Goal: Task Accomplishment & Management: Complete application form

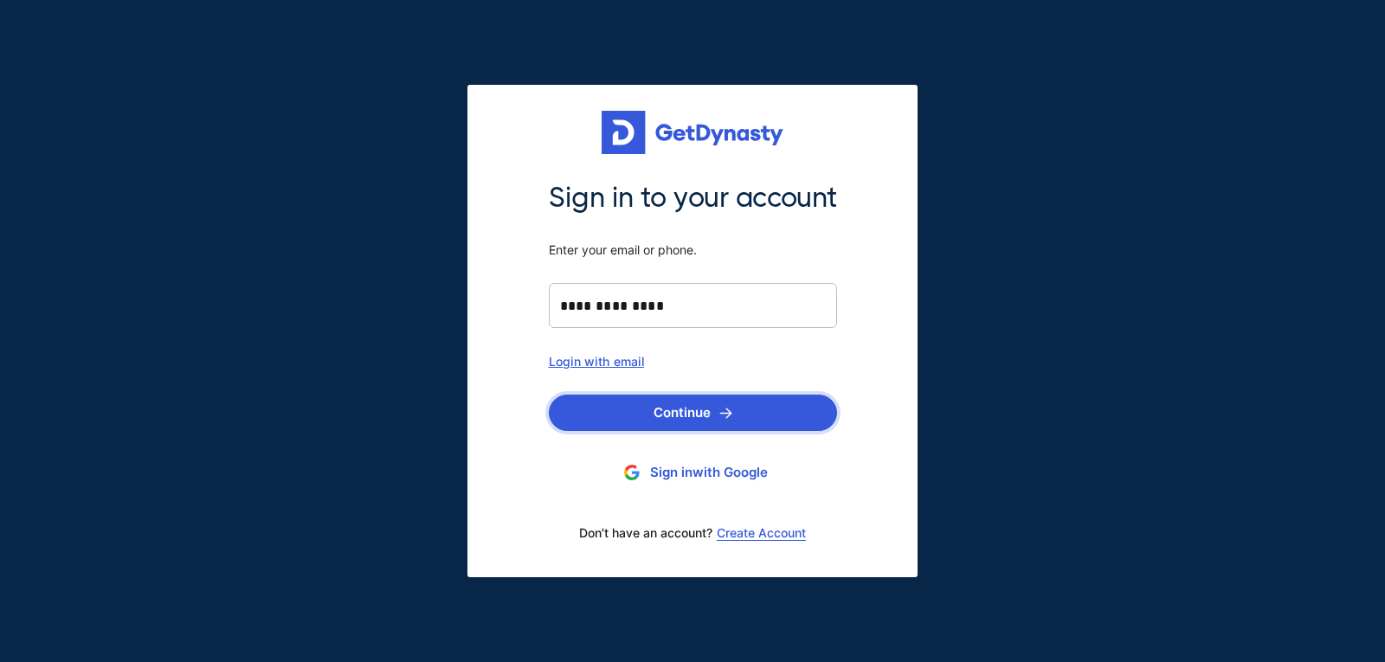
type input "**********"
click at [695, 416] on button "Continue" at bounding box center [693, 413] width 288 height 36
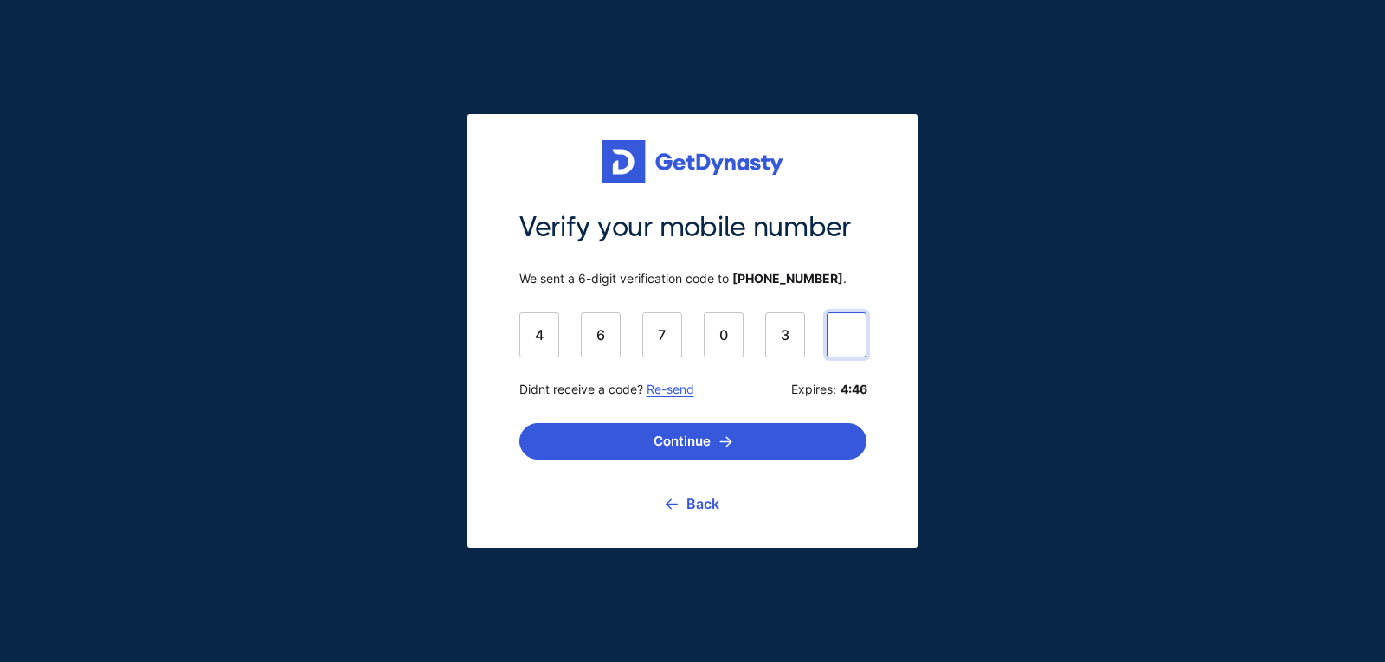
type input "******"
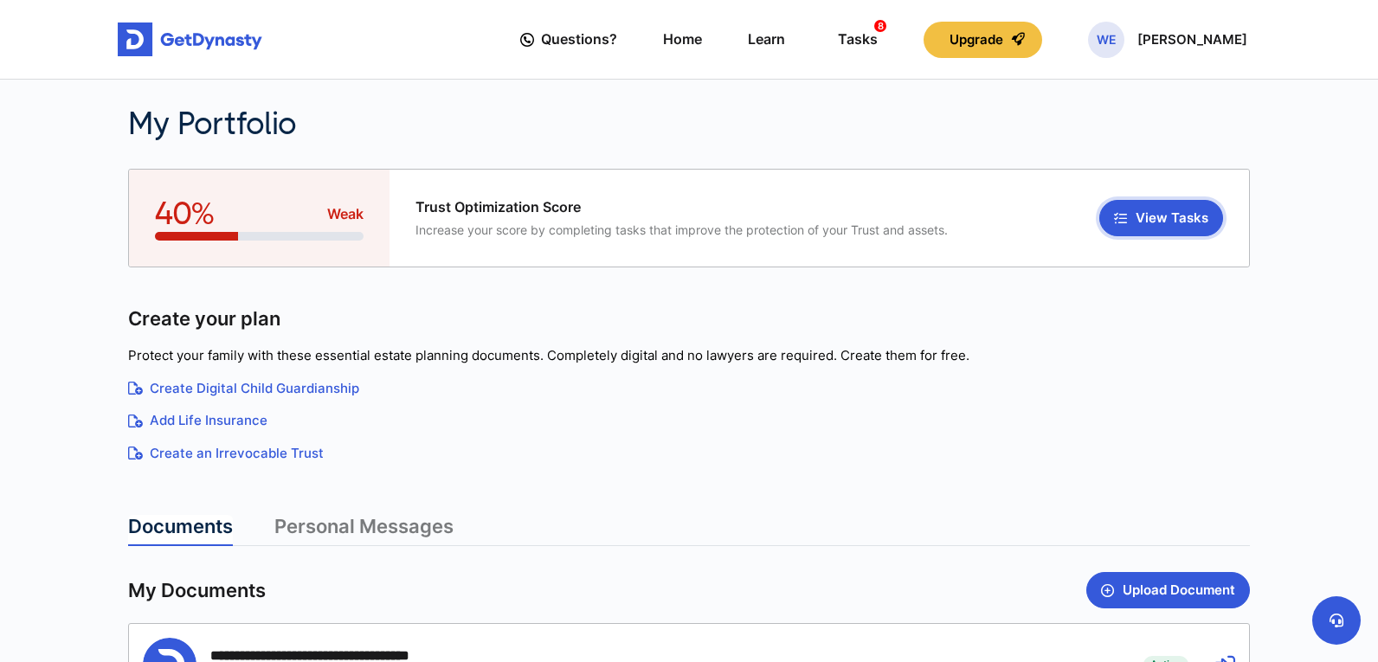
click at [1141, 217] on button "View Tasks" at bounding box center [1161, 218] width 124 height 36
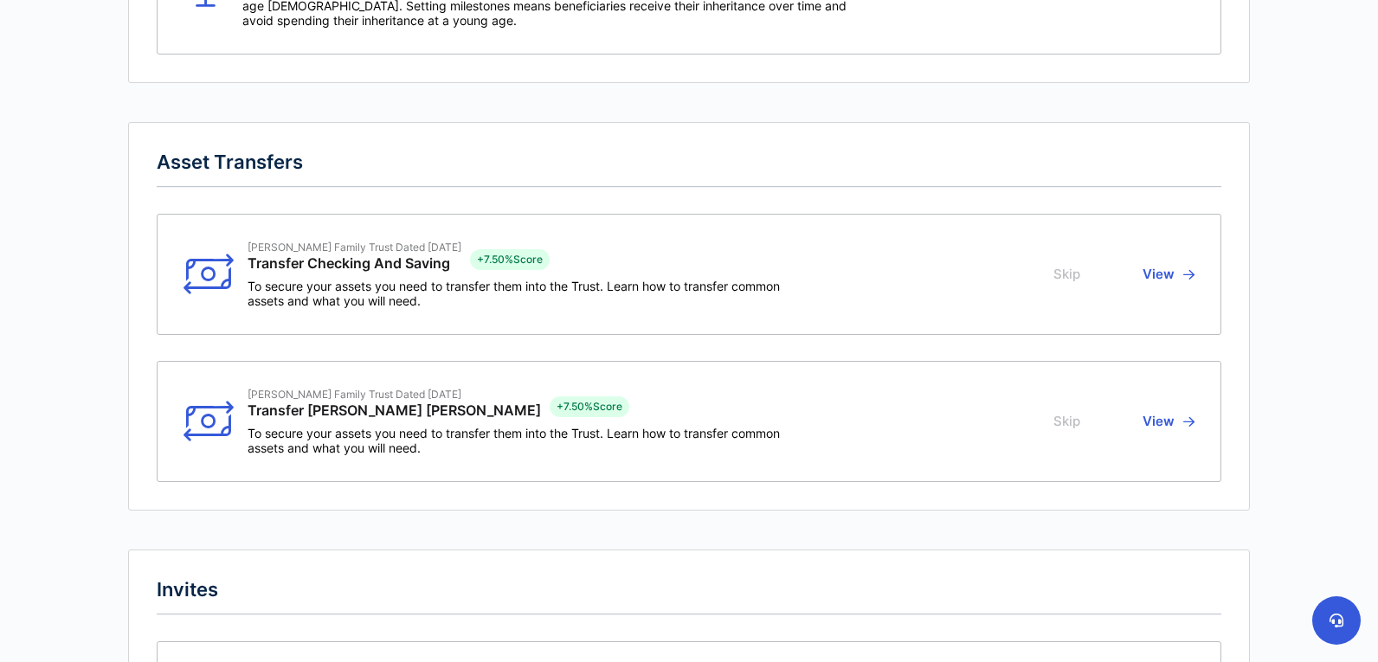
scroll to position [698, 0]
click at [1179, 416] on button "View" at bounding box center [1166, 421] width 57 height 68
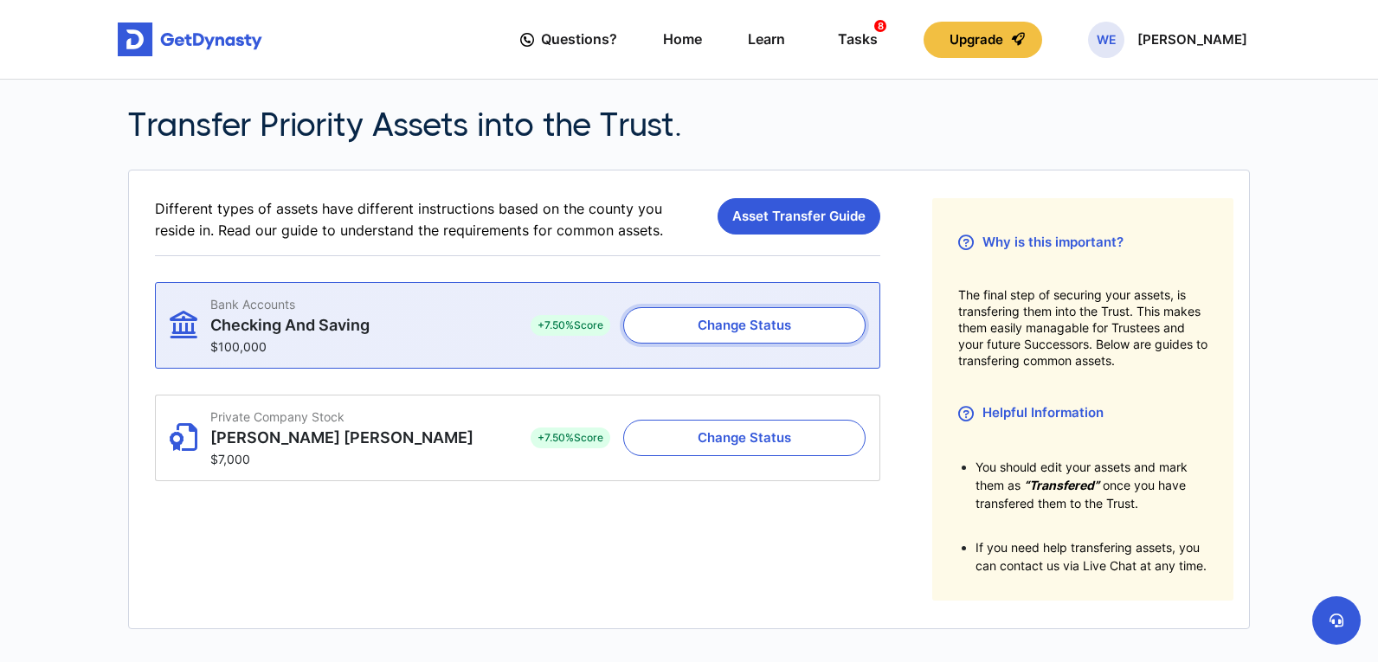
click at [746, 330] on button "Change Status" at bounding box center [744, 325] width 242 height 36
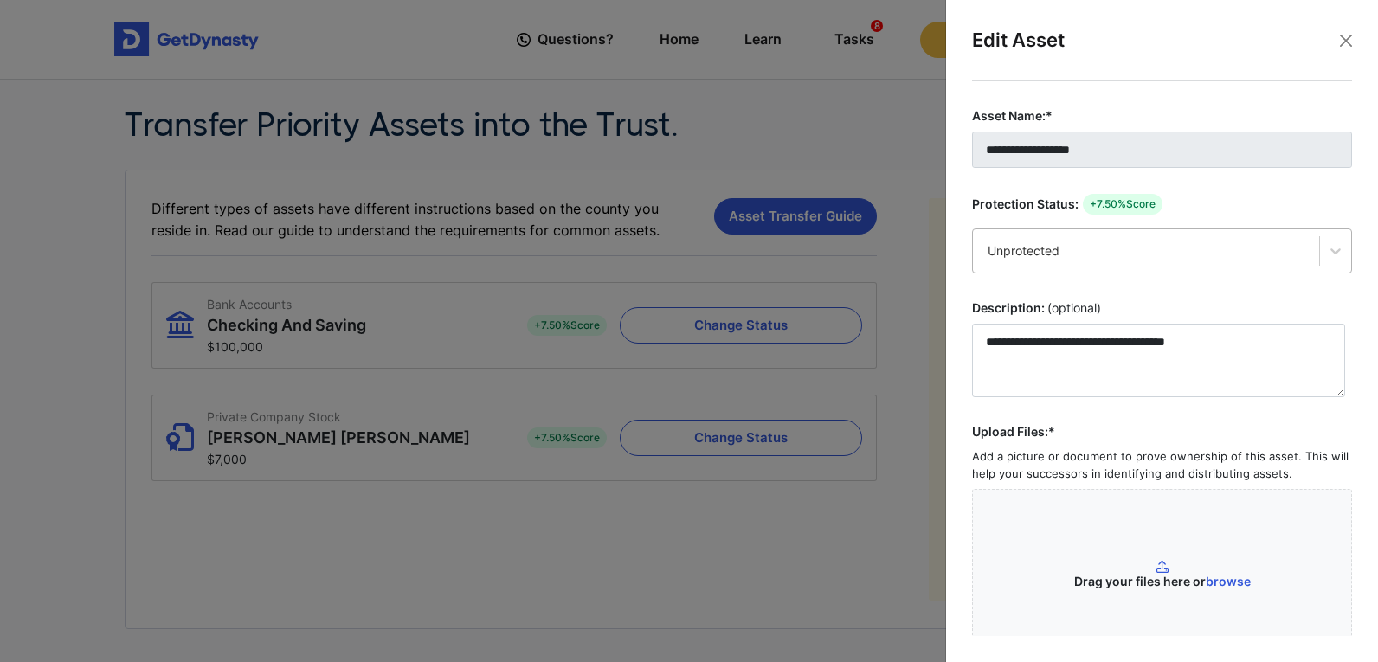
click at [1099, 251] on div "Unprotected" at bounding box center [1146, 250] width 317 height 17
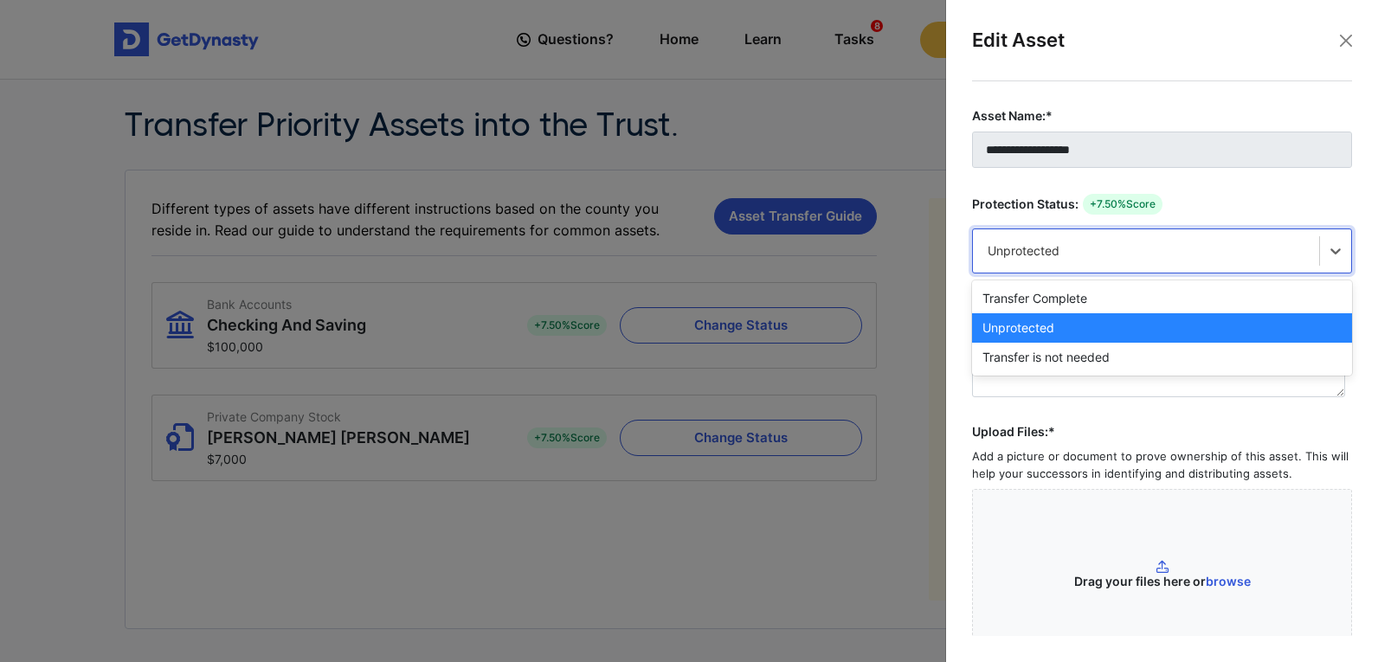
click at [1099, 251] on div "Unprotected" at bounding box center [1146, 250] width 317 height 17
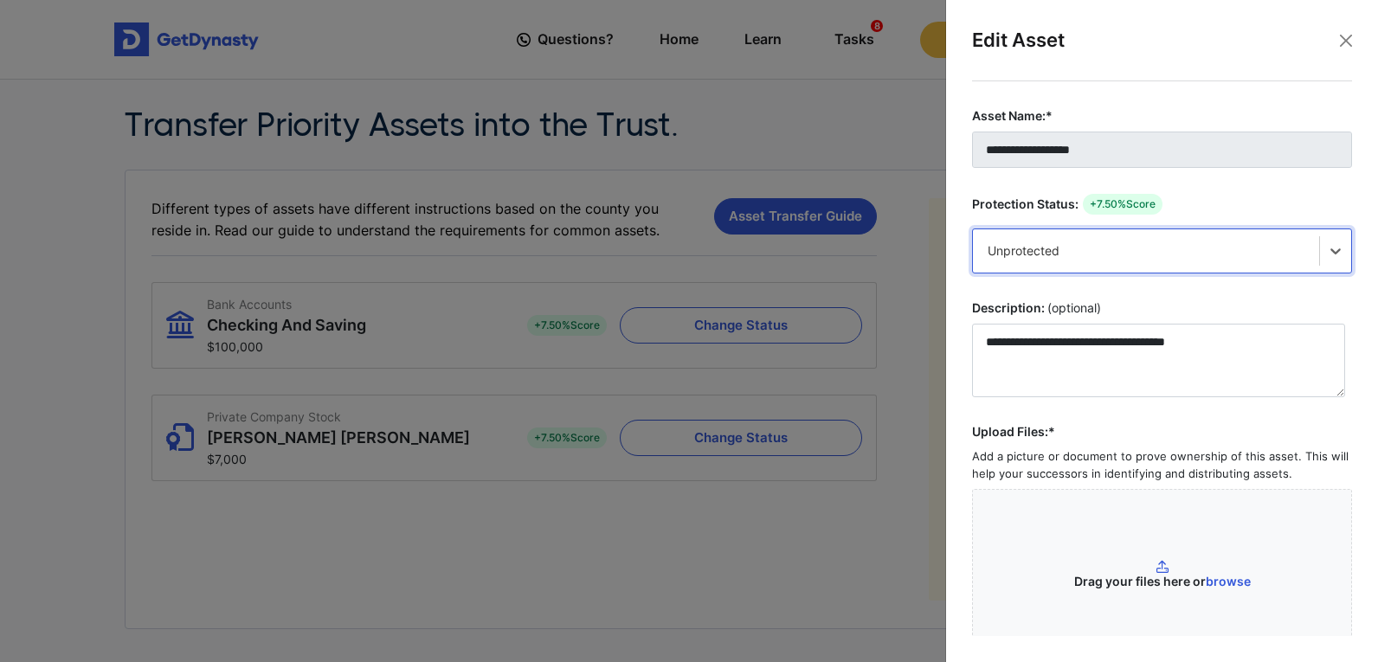
click at [920, 255] on div at bounding box center [689, 331] width 1378 height 662
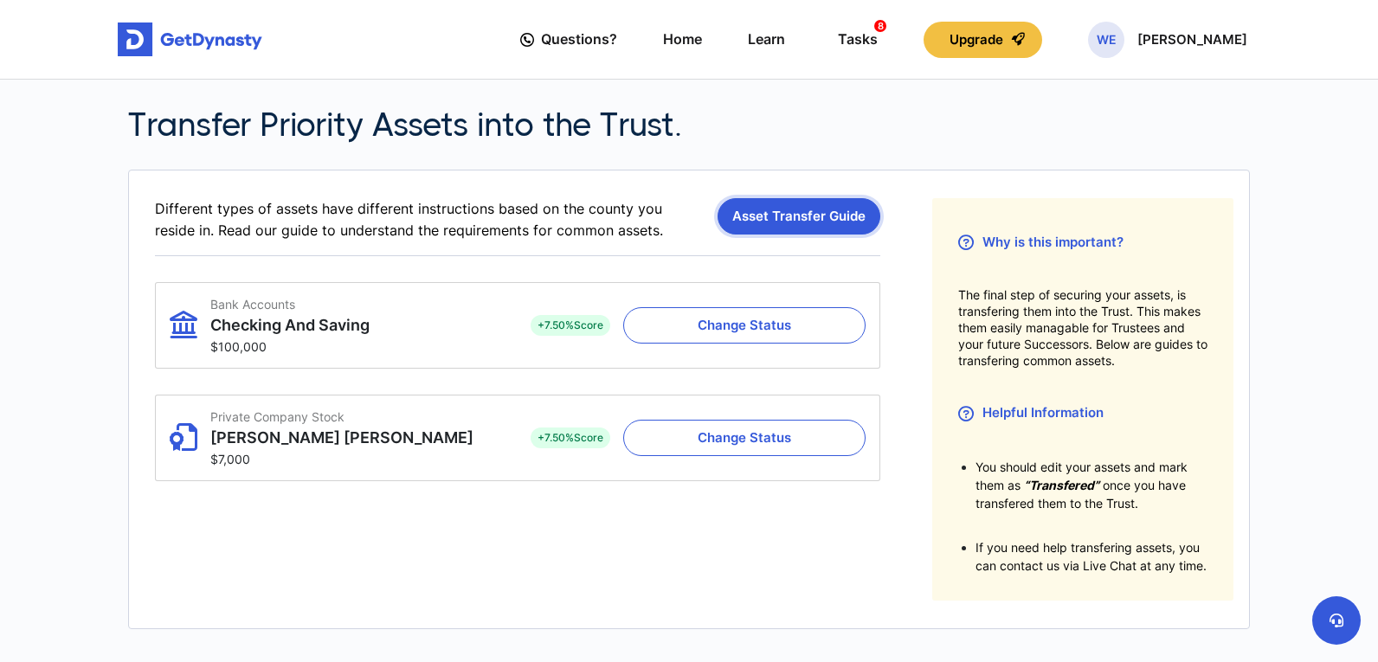
click at [837, 220] on link "Asset Transfer Guide" at bounding box center [799, 216] width 163 height 36
click at [683, 32] on link "Home" at bounding box center [682, 39] width 39 height 49
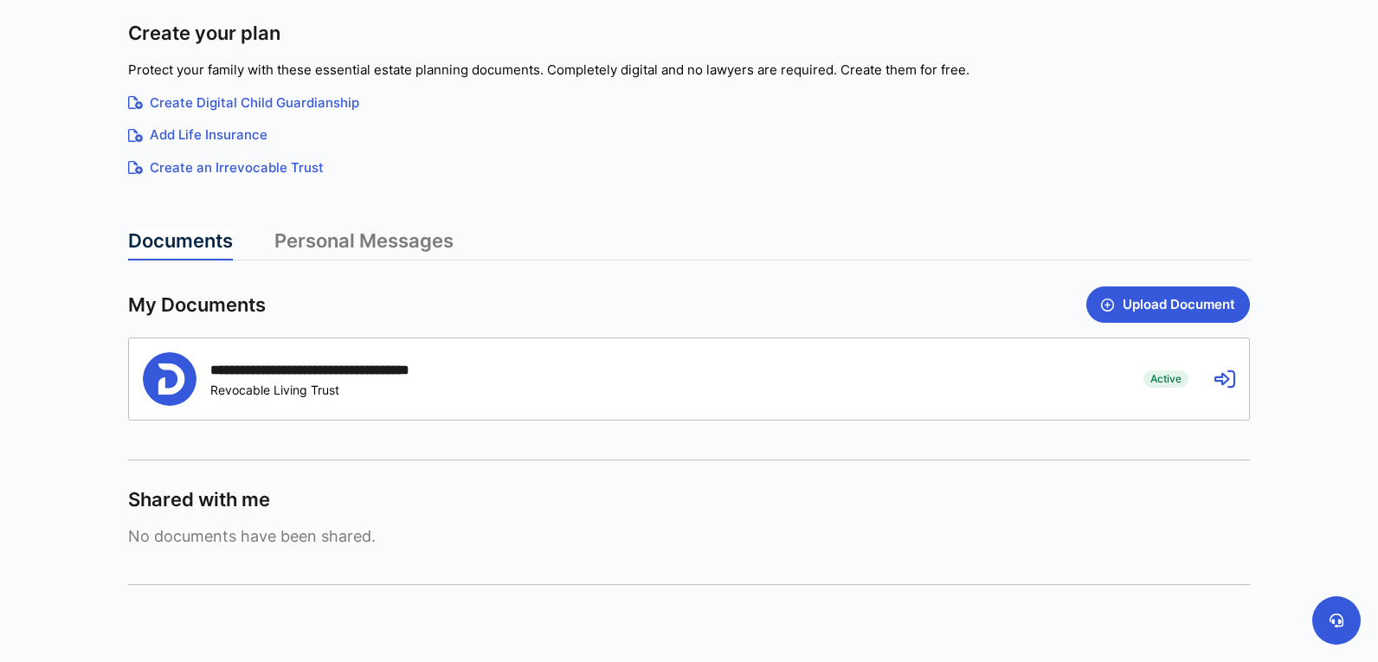
scroll to position [289, 0]
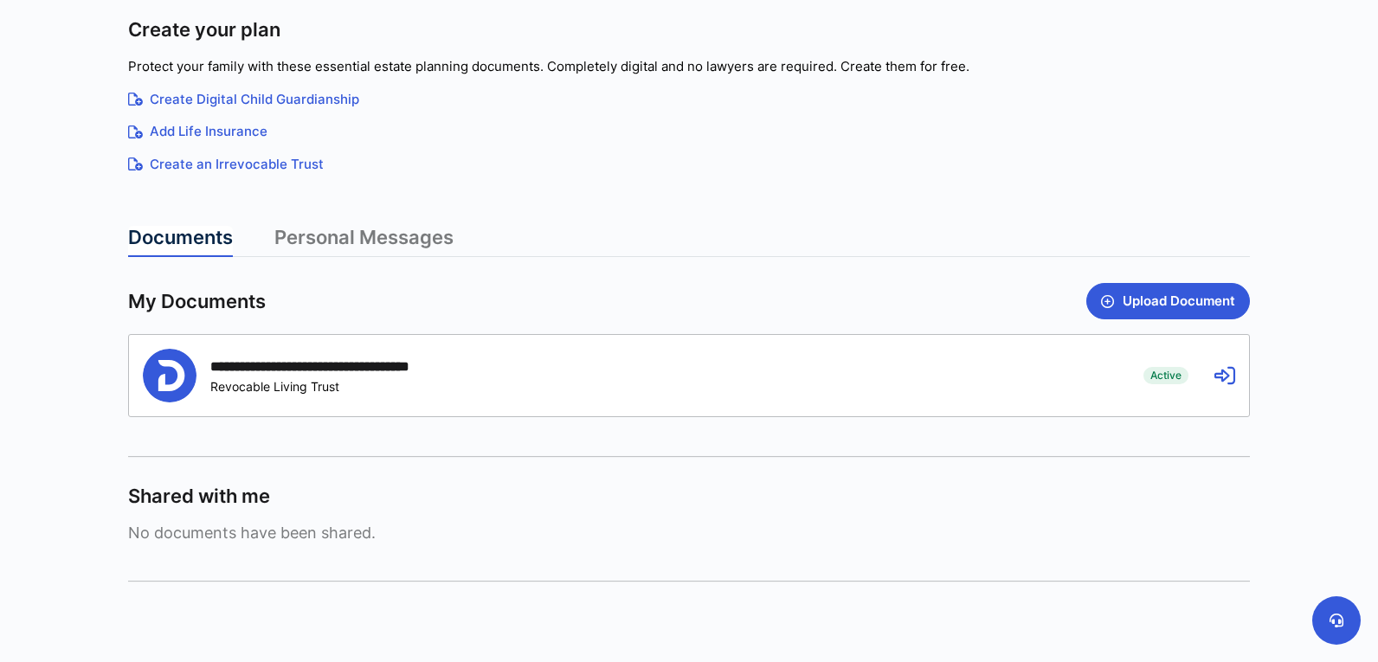
click at [610, 390] on div "**********" at bounding box center [630, 376] width 975 height 54
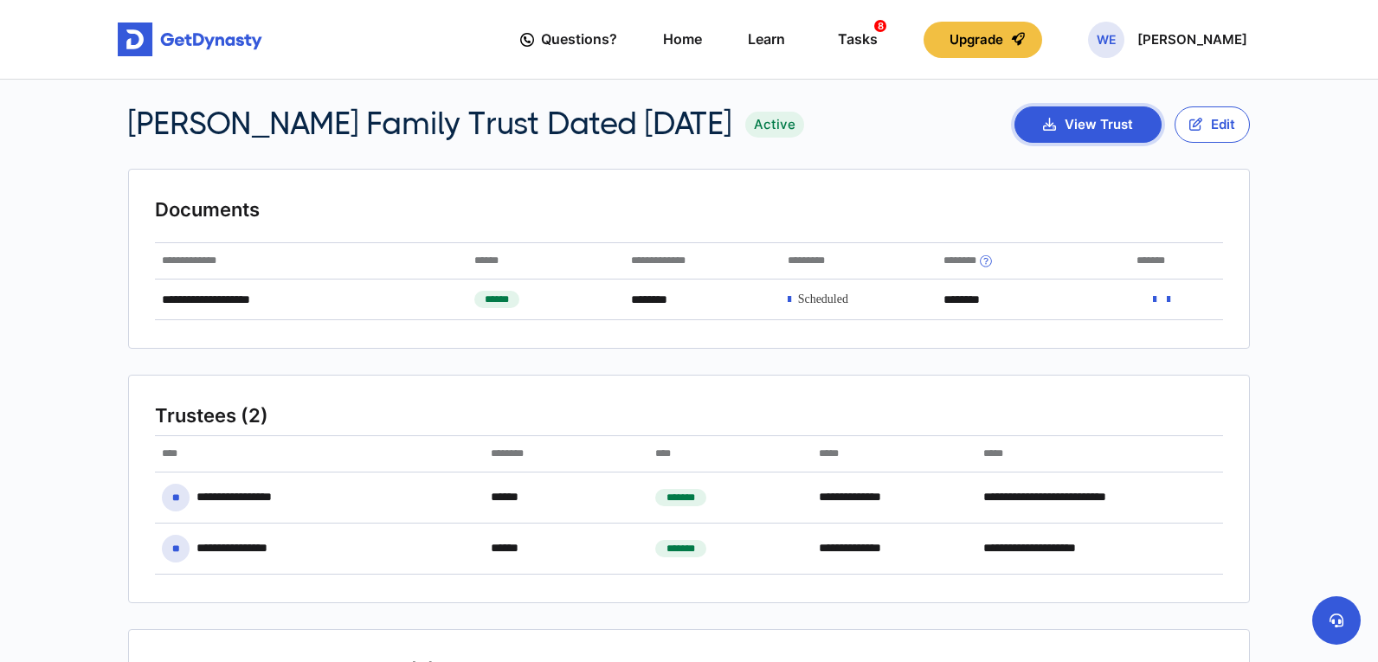
click at [1054, 117] on button "View Trust" at bounding box center [1088, 124] width 147 height 36
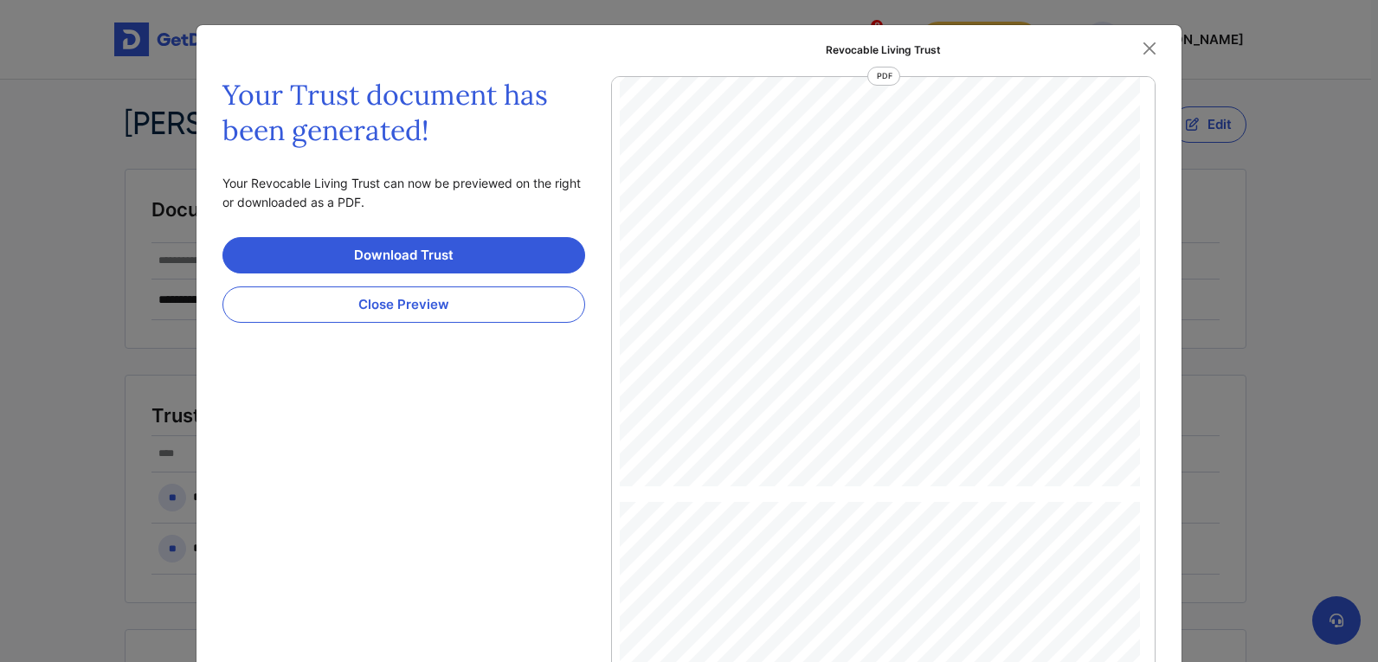
scroll to position [2827, 0]
click at [1156, 42] on button "Close" at bounding box center [1150, 48] width 26 height 26
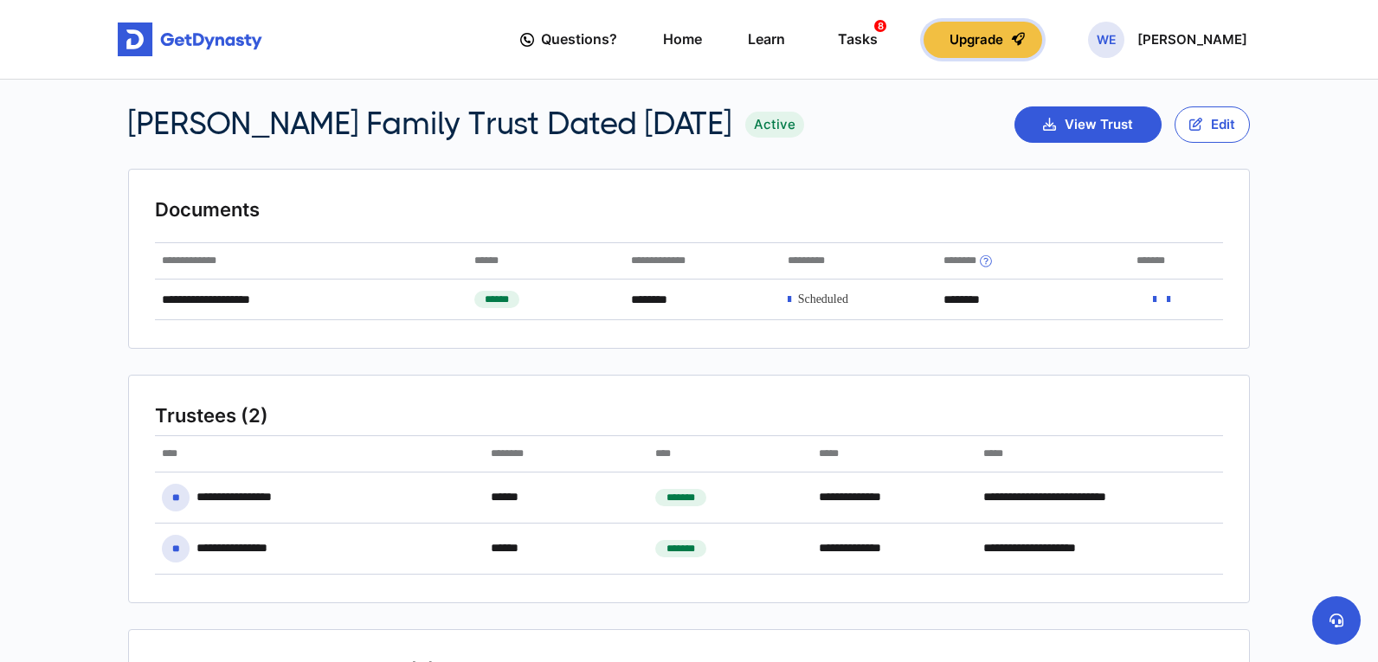
click at [966, 44] on button "Upgrade" at bounding box center [983, 40] width 119 height 36
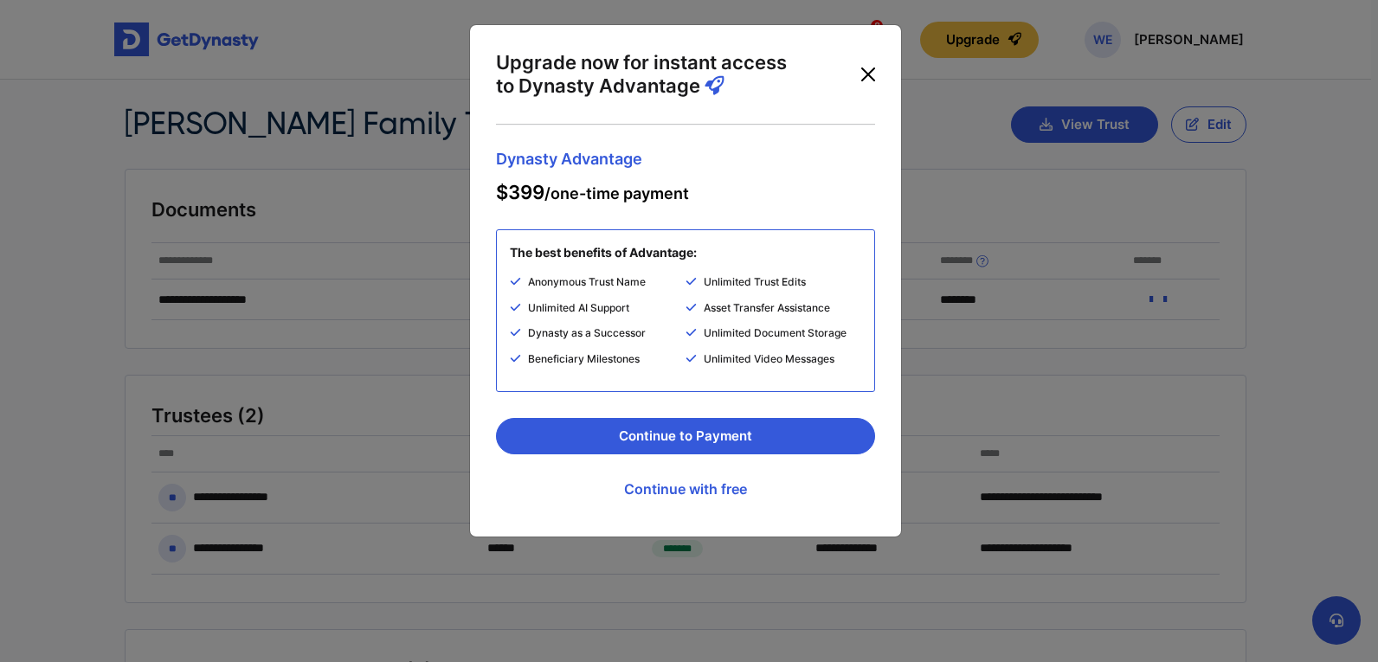
click at [864, 68] on button "Close" at bounding box center [868, 75] width 28 height 28
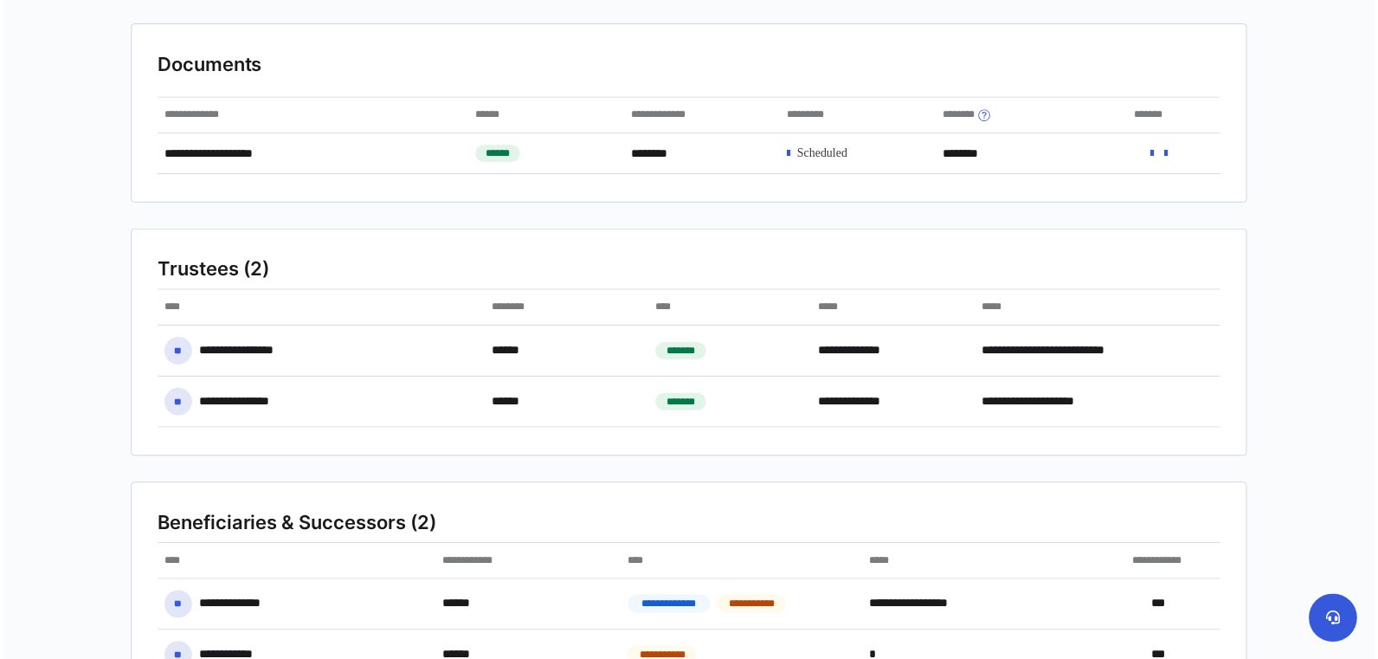
scroll to position [0, 0]
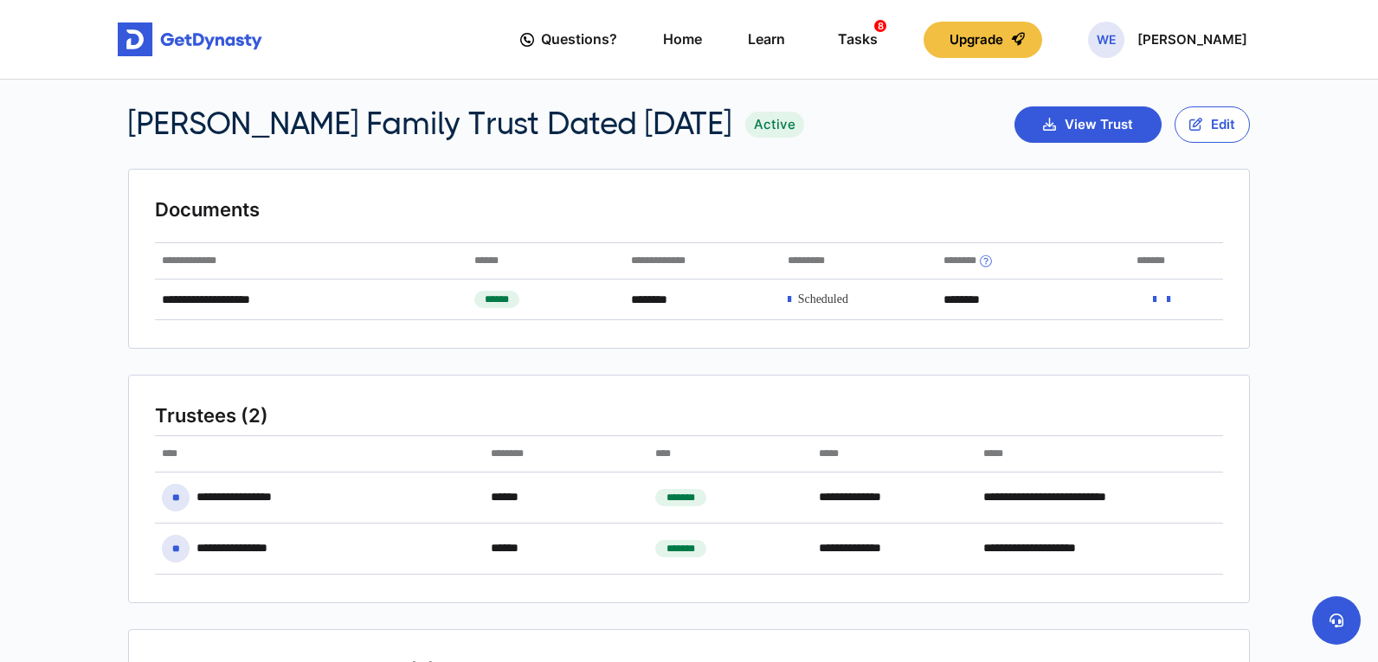
click at [1172, 121] on div "View Trust Edit" at bounding box center [1132, 124] width 235 height 36
click at [1180, 125] on button "Edit" at bounding box center [1212, 124] width 75 height 36
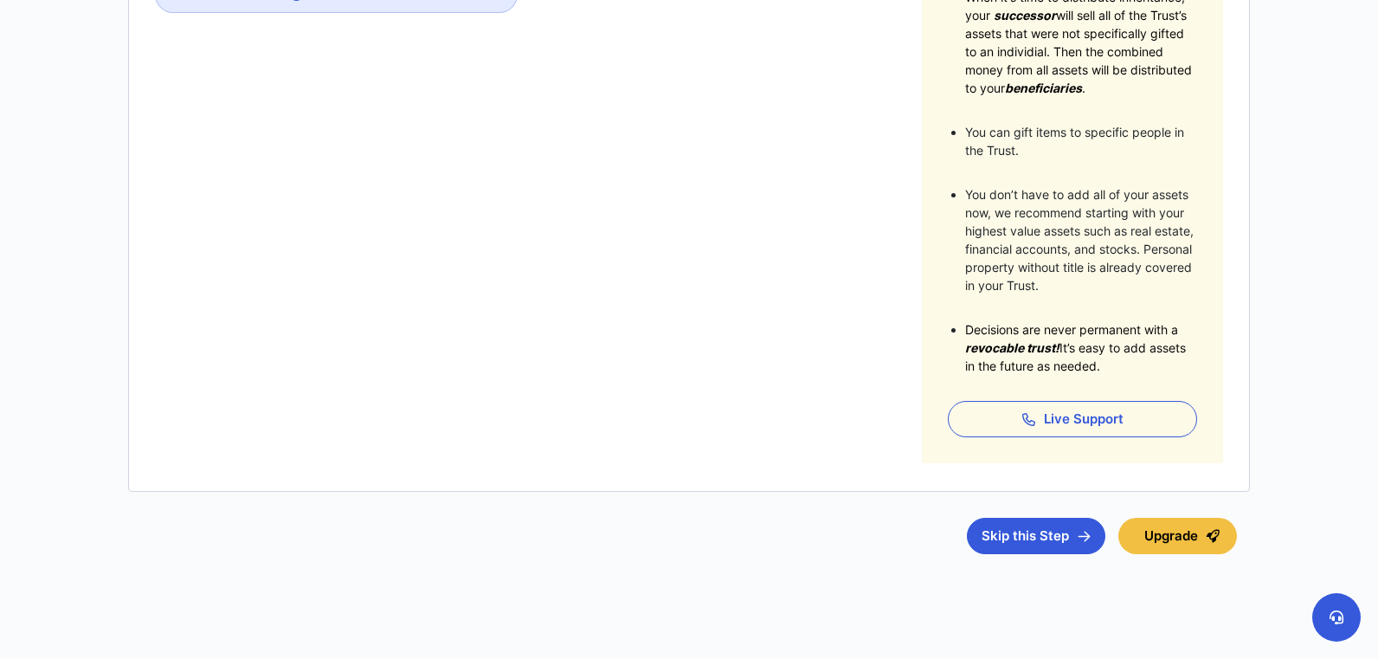
scroll to position [505, 0]
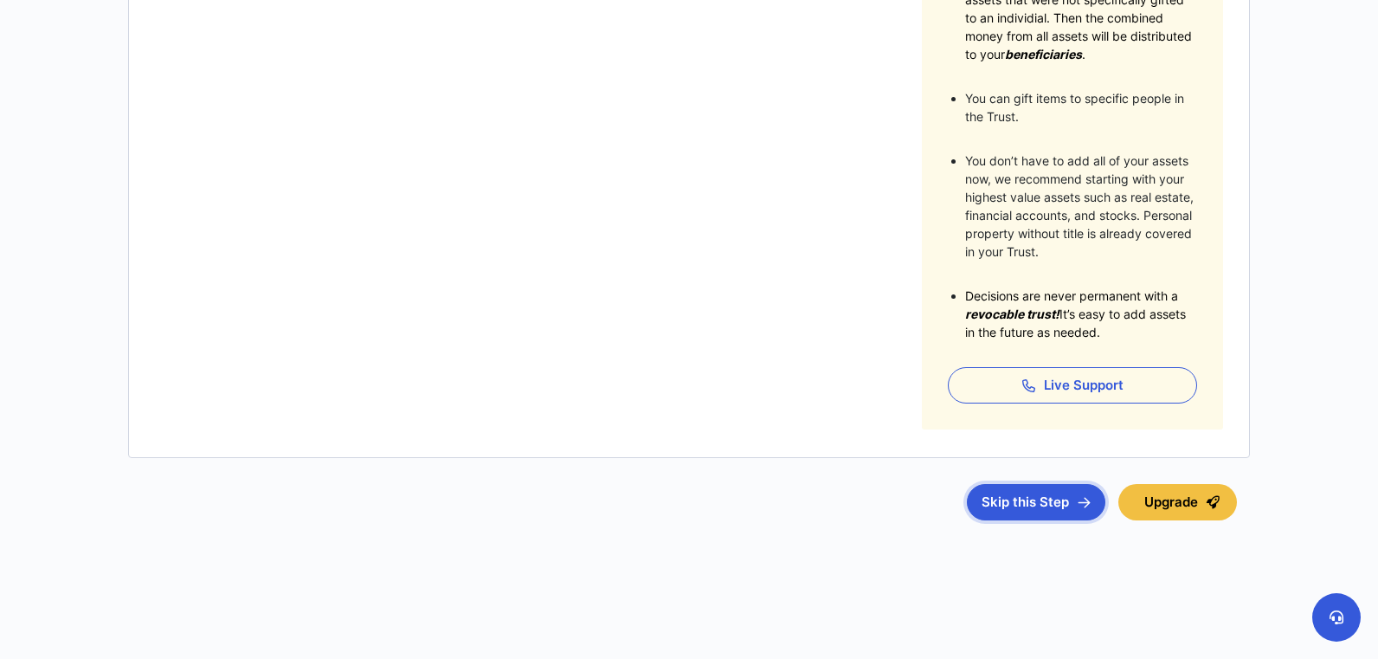
click at [1039, 495] on button "Skip this Step" at bounding box center [1036, 502] width 139 height 36
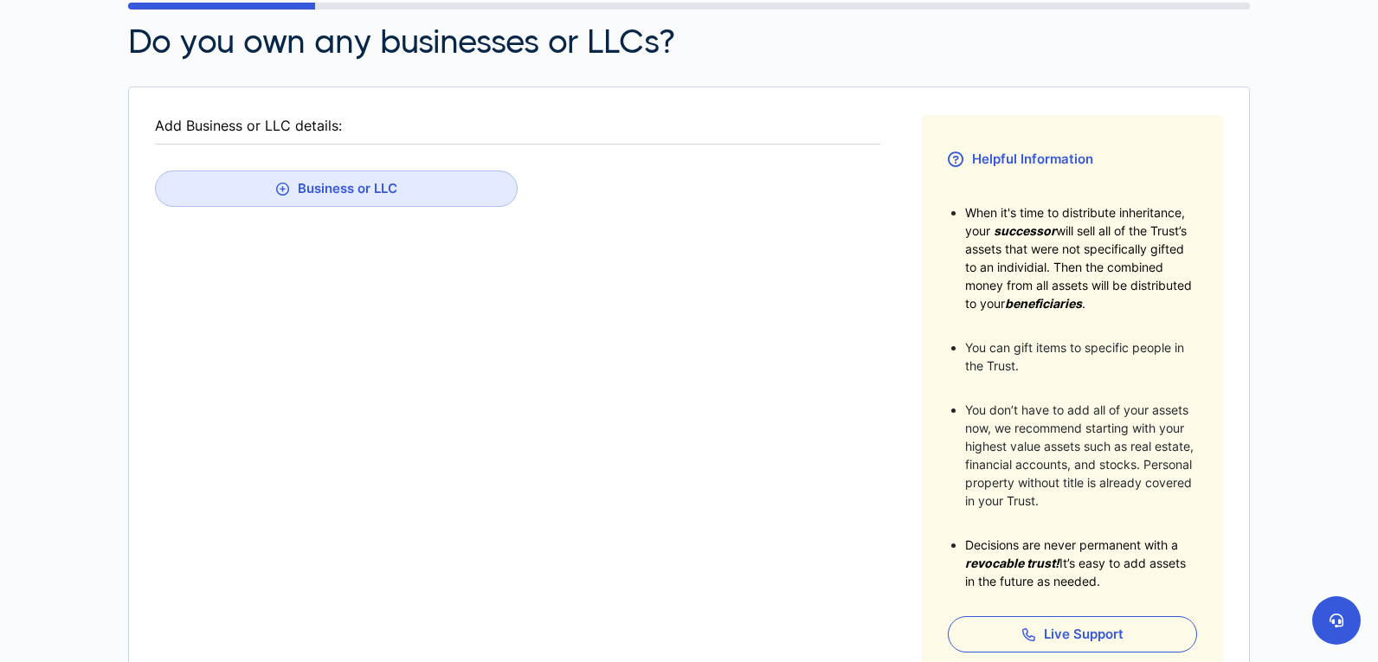
scroll to position [501, 0]
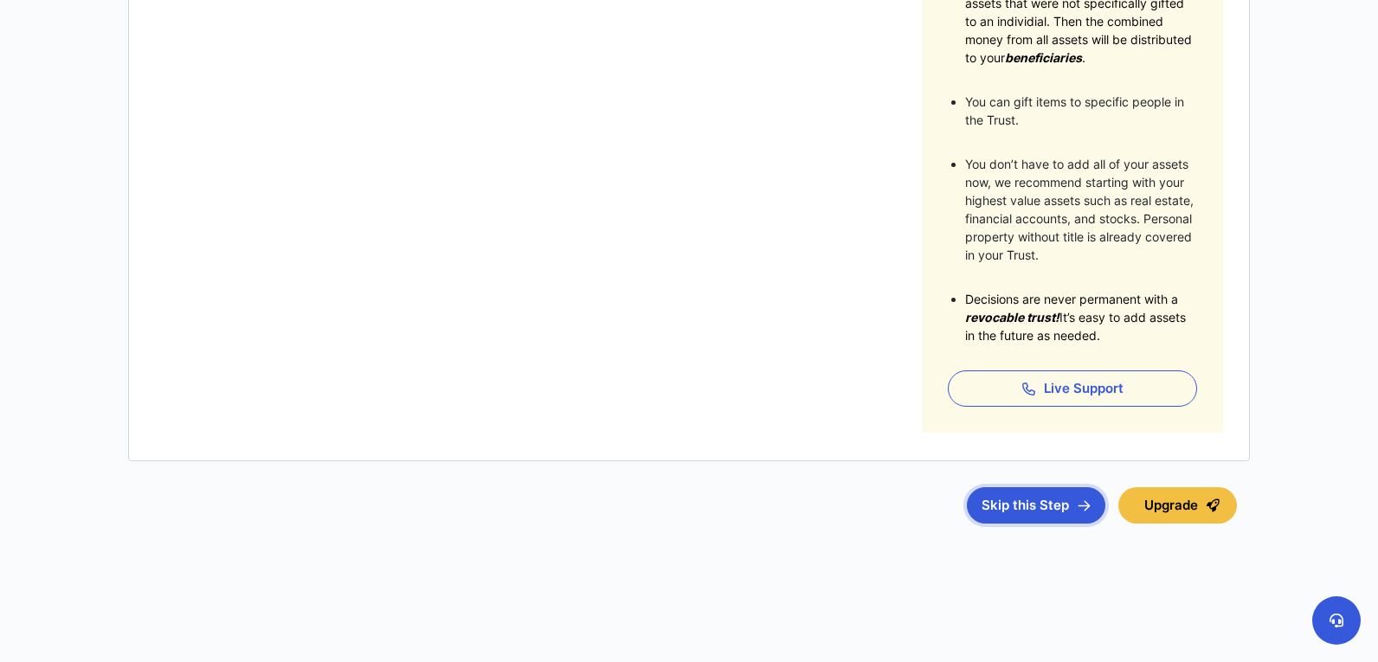
click at [1052, 513] on button "Skip this Step" at bounding box center [1036, 505] width 139 height 36
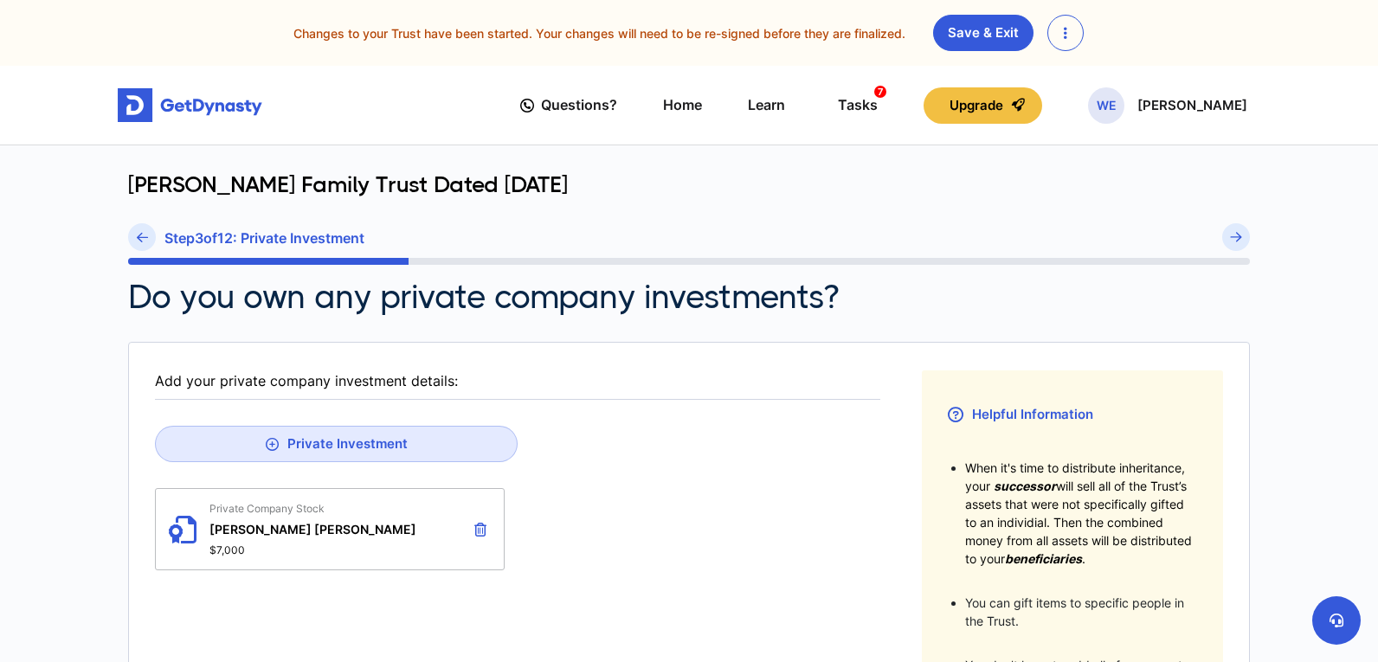
drag, startPoint x: 794, startPoint y: 323, endPoint x: 711, endPoint y: 499, distance: 194.4
click at [711, 499] on div "Private Company Stock [PERSON_NAME] [PERSON_NAME] $7,000" at bounding box center [517, 529] width 725 height 82
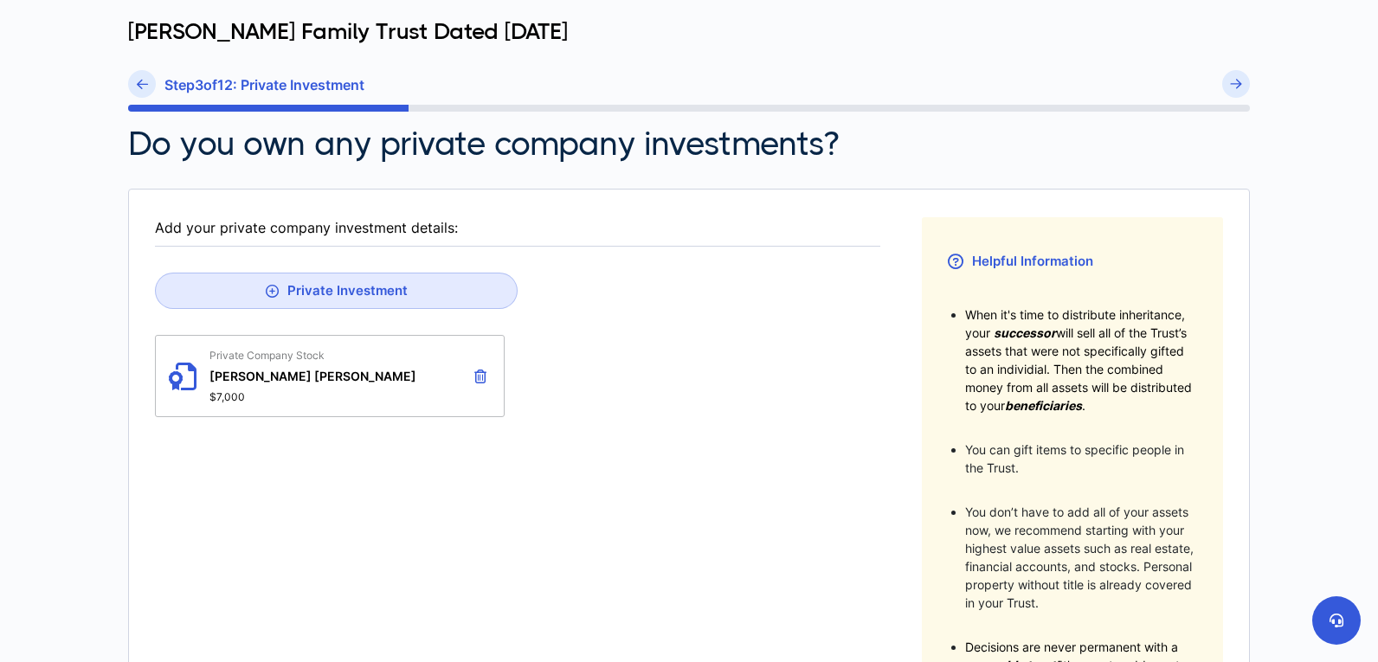
scroll to position [152, 0]
click at [393, 387] on div "Private Company Stock [PERSON_NAME] [PERSON_NAME] $7,000" at bounding box center [330, 377] width 350 height 82
click at [318, 309] on button "Private Investment" at bounding box center [336, 292] width 363 height 36
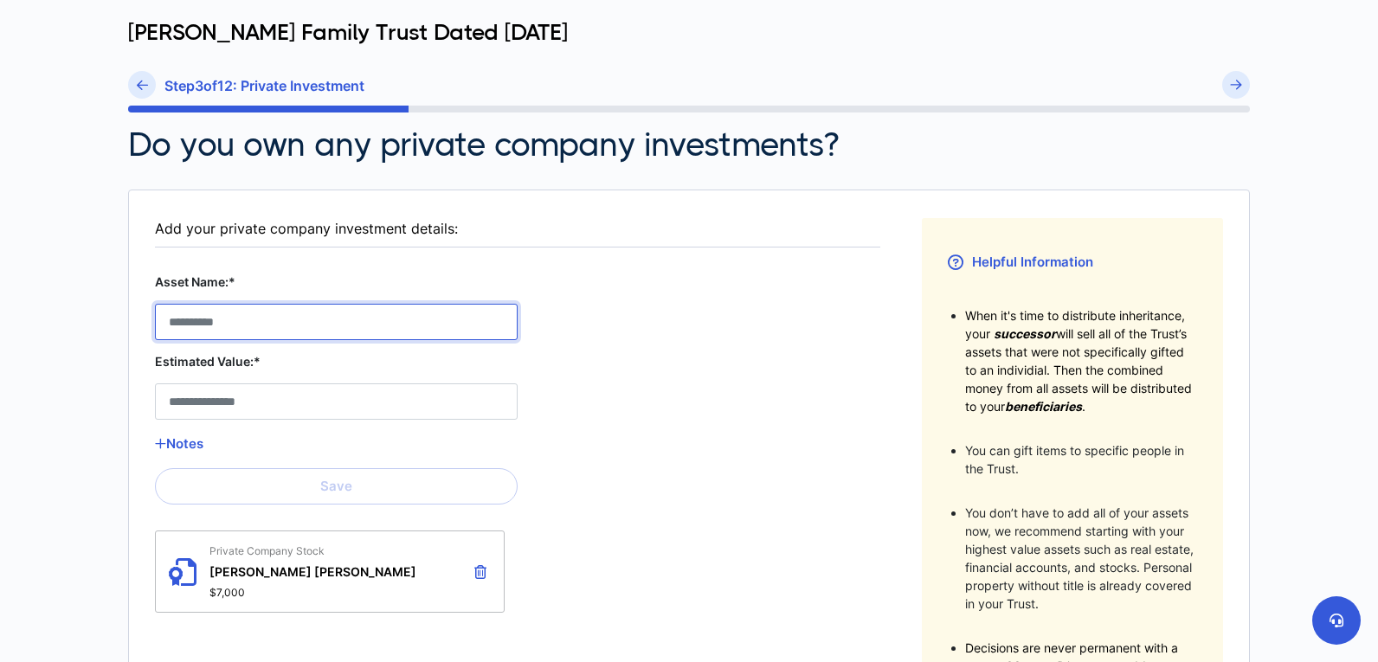
click at [312, 318] on Stock__asset_name__1 "Asset Name:*" at bounding box center [336, 322] width 363 height 36
type Stock__asset_name__1 "*"
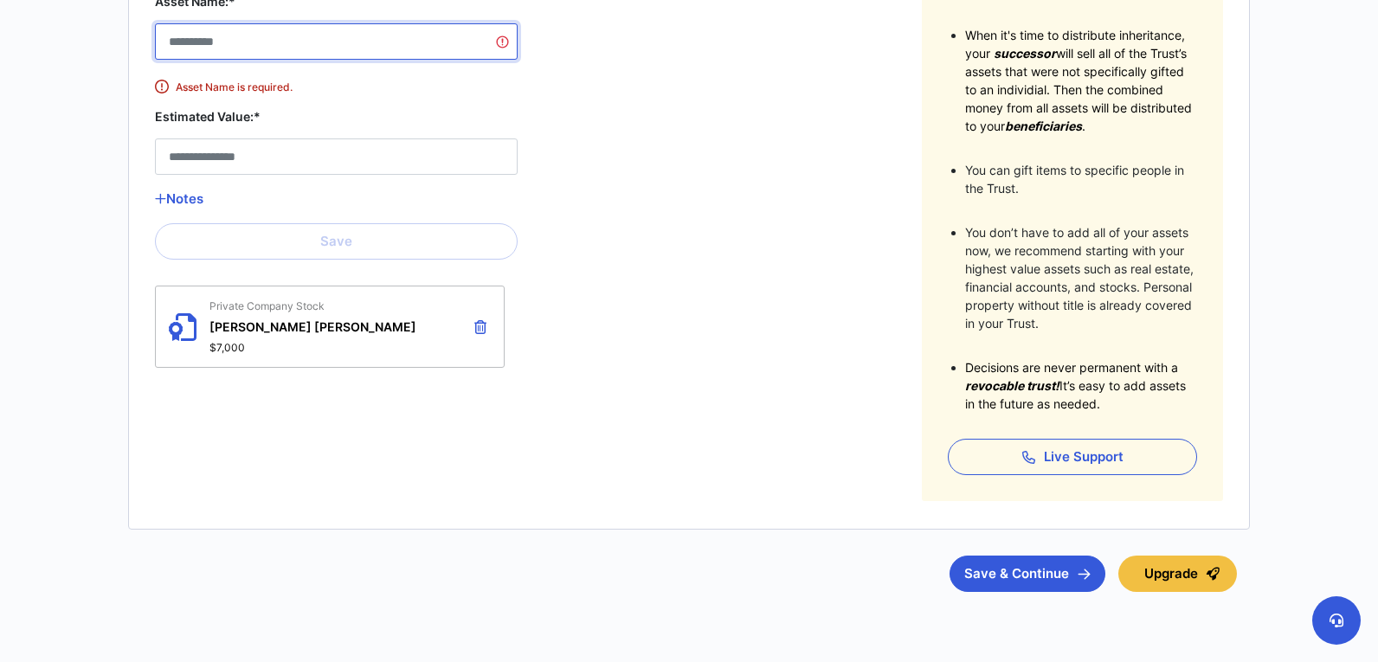
scroll to position [501, 0]
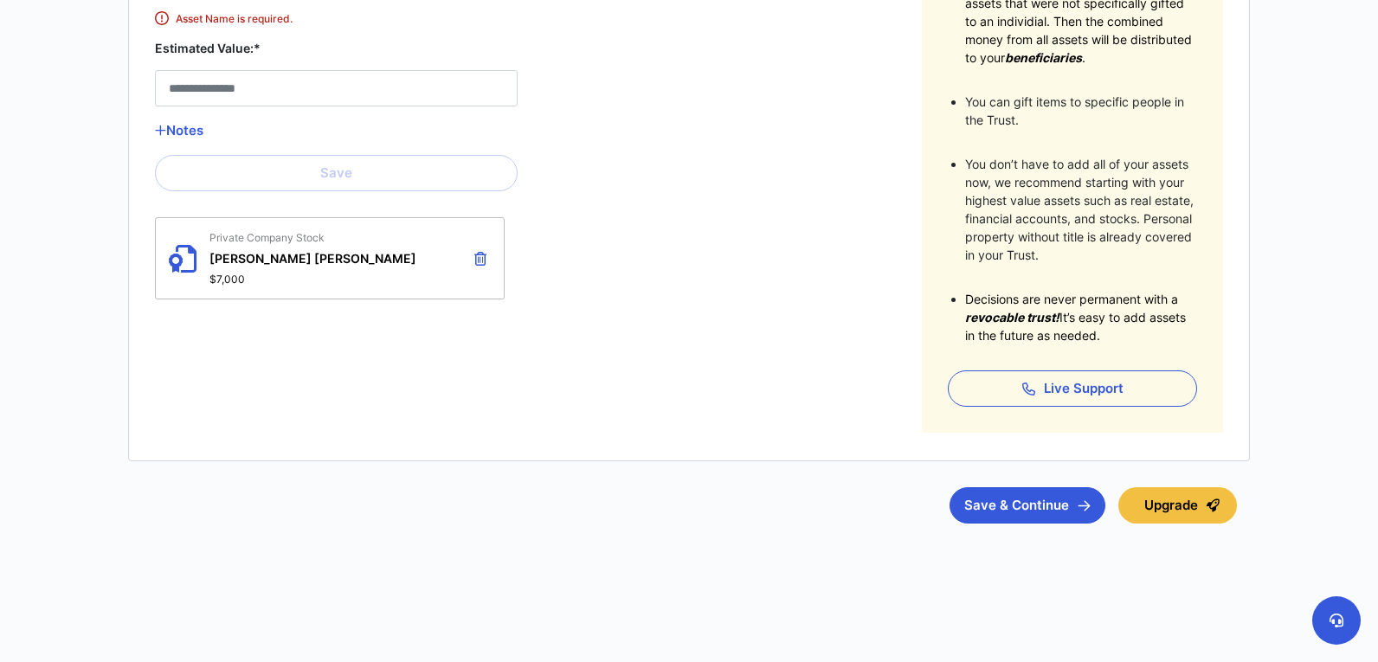
click at [485, 254] on icon at bounding box center [480, 259] width 12 height 14
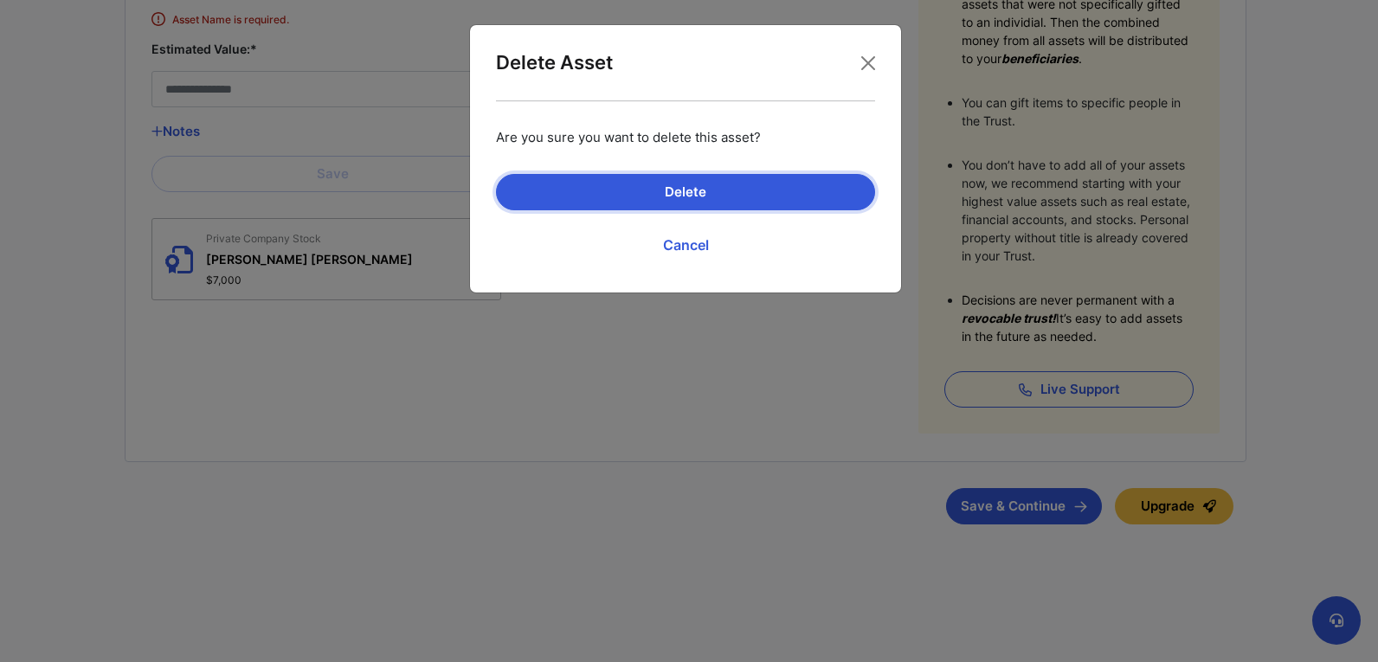
click at [646, 184] on button "Delete" at bounding box center [685, 192] width 379 height 36
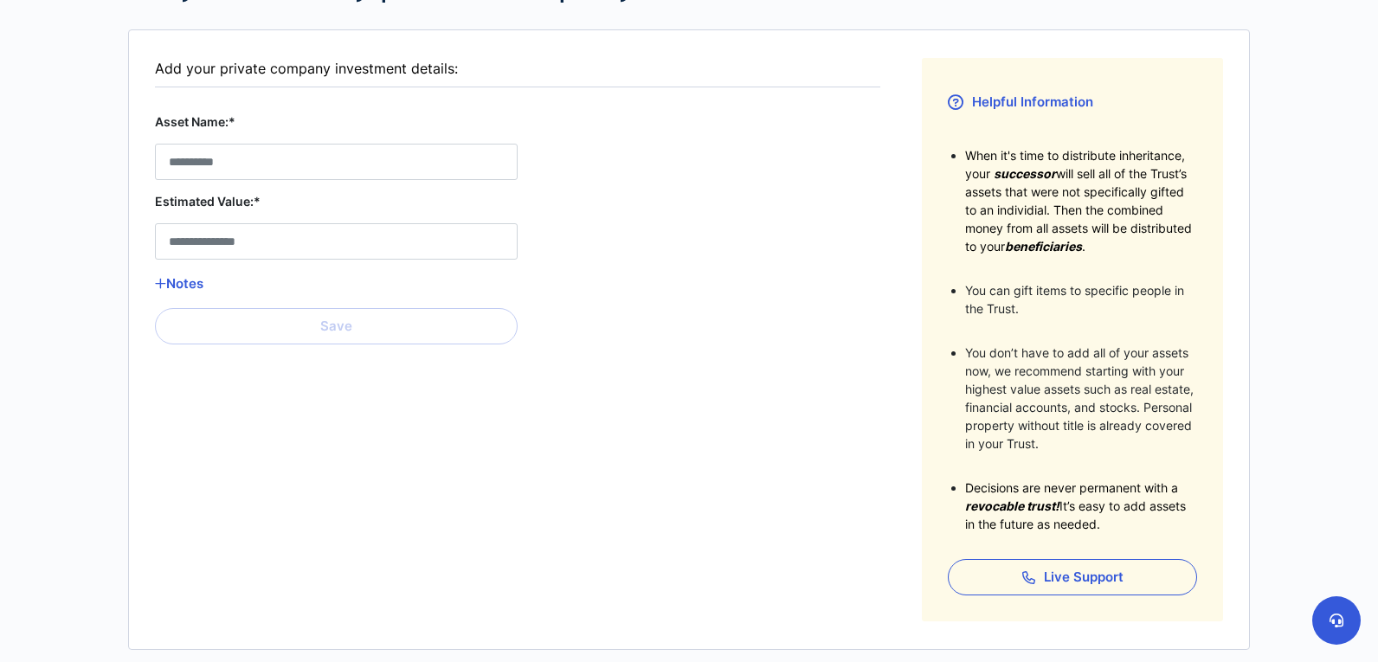
scroll to position [312, 0]
click at [312, 142] on div "Asset Name:*" at bounding box center [336, 147] width 363 height 67
click at [310, 148] on Stock__asset_name__0 "Asset Name:*" at bounding box center [336, 163] width 363 height 36
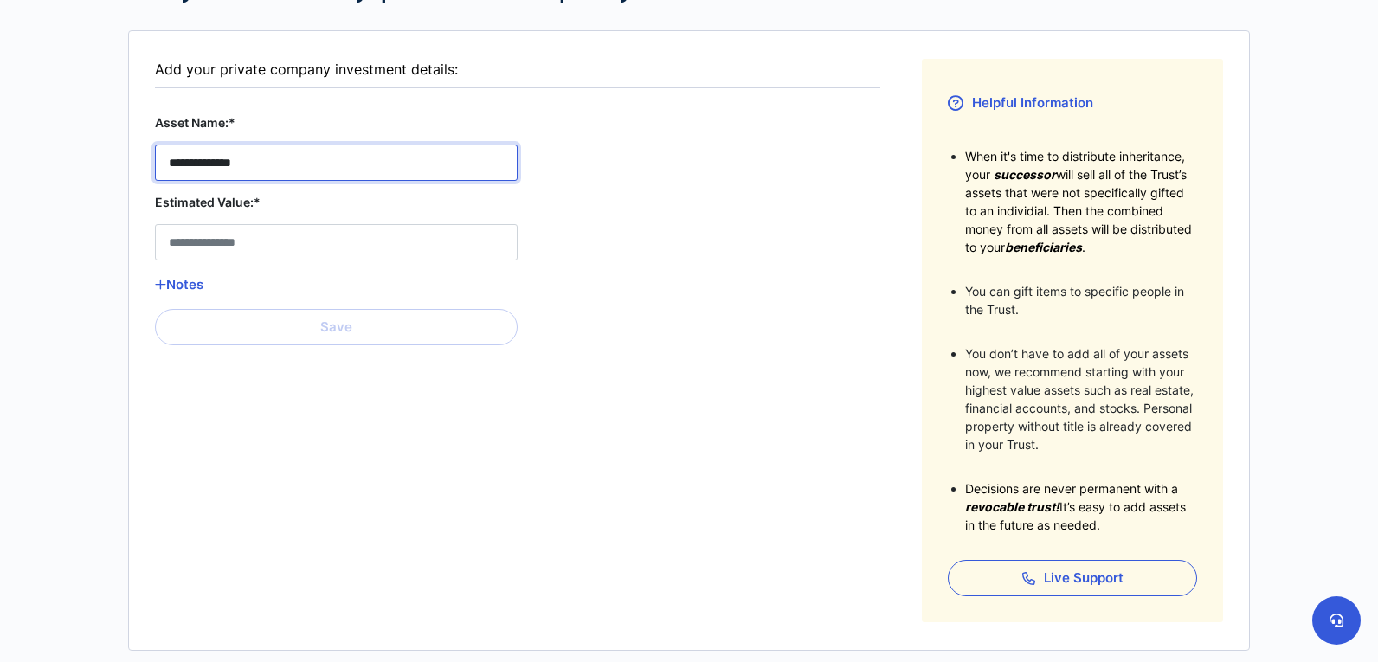
type Stock__asset_name__0 "**********"
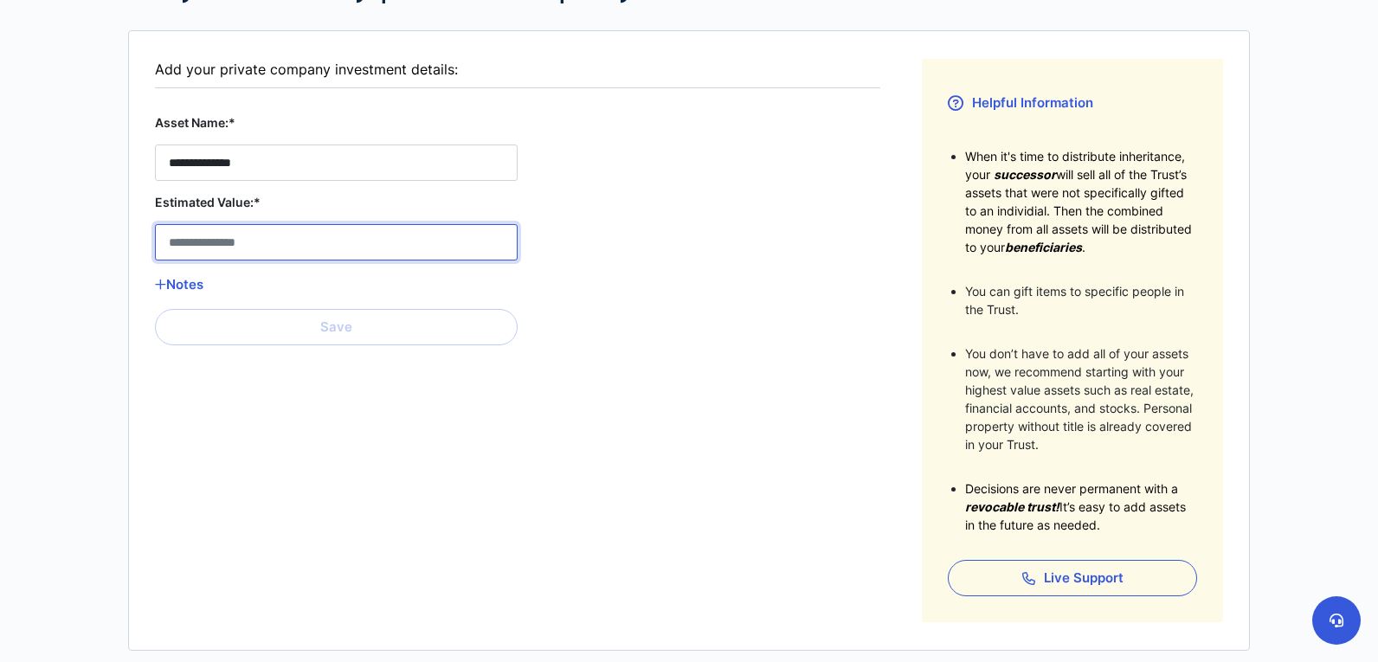
click at [303, 252] on Stock__estimated_value__0 "Estimated Value:*" at bounding box center [336, 242] width 363 height 36
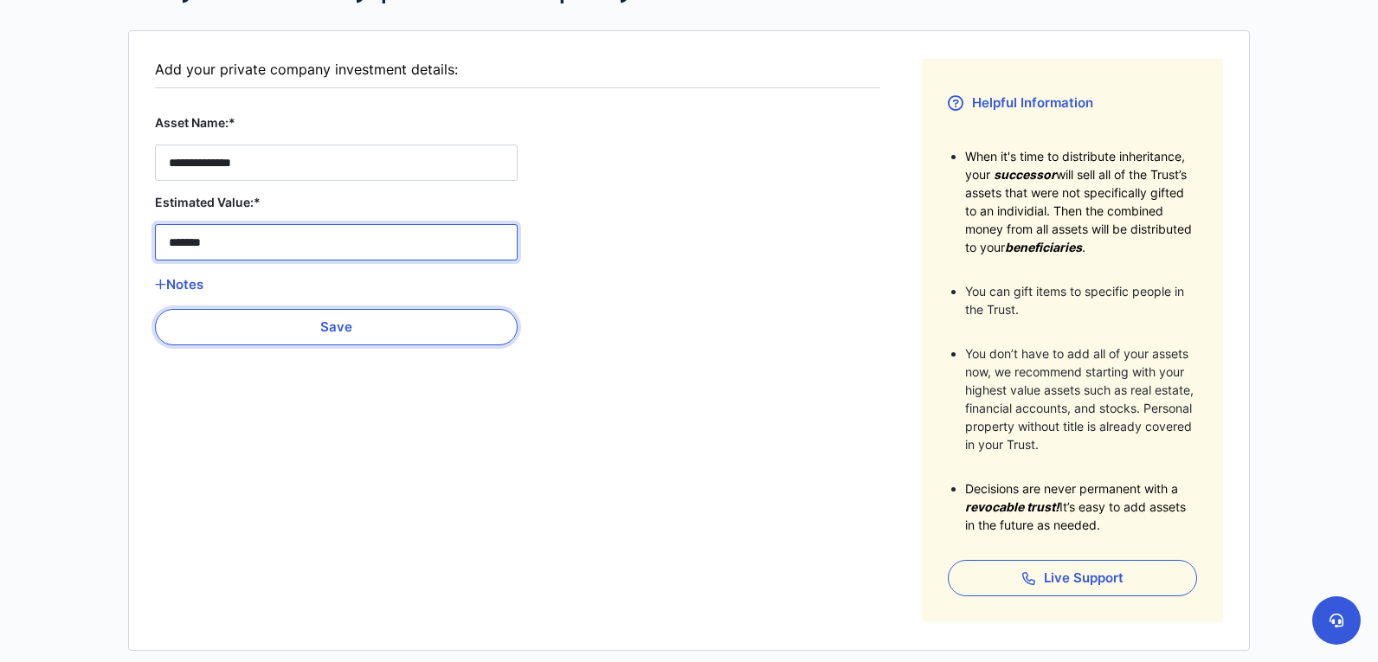
type Stock__estimated_value__0 "*******"
click at [357, 335] on button "Save" at bounding box center [336, 327] width 363 height 36
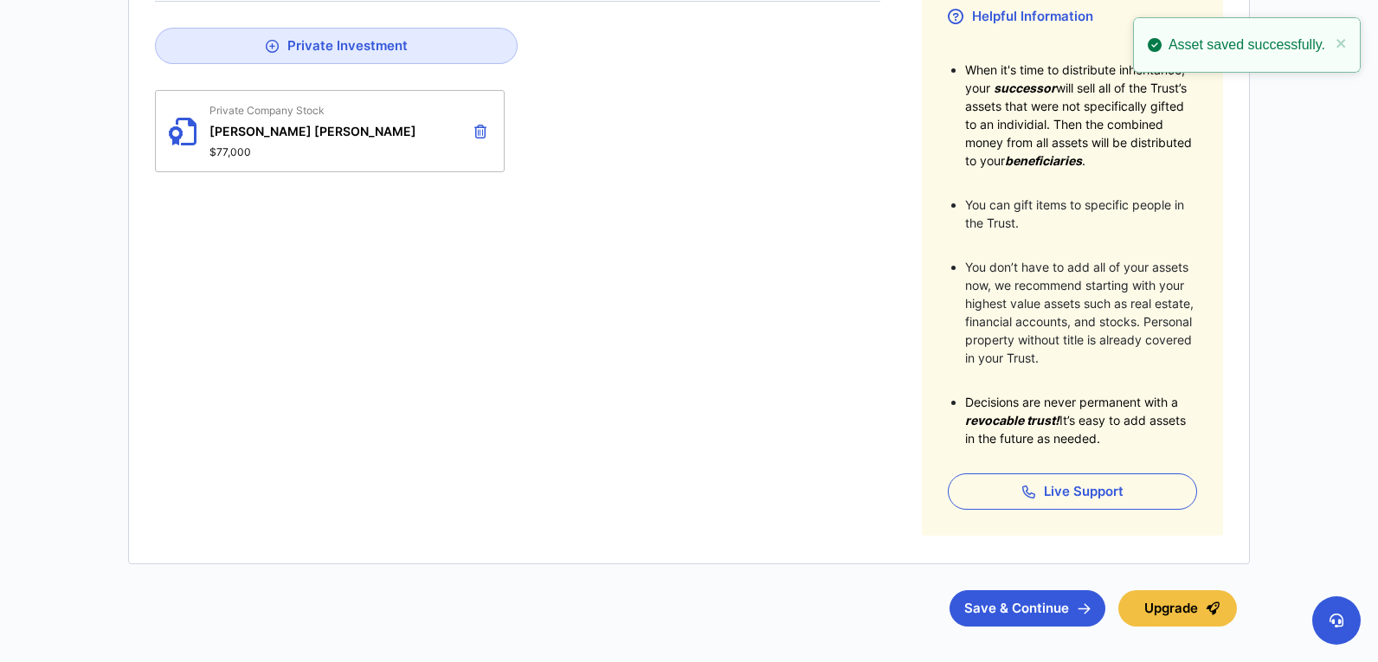
scroll to position [501, 0]
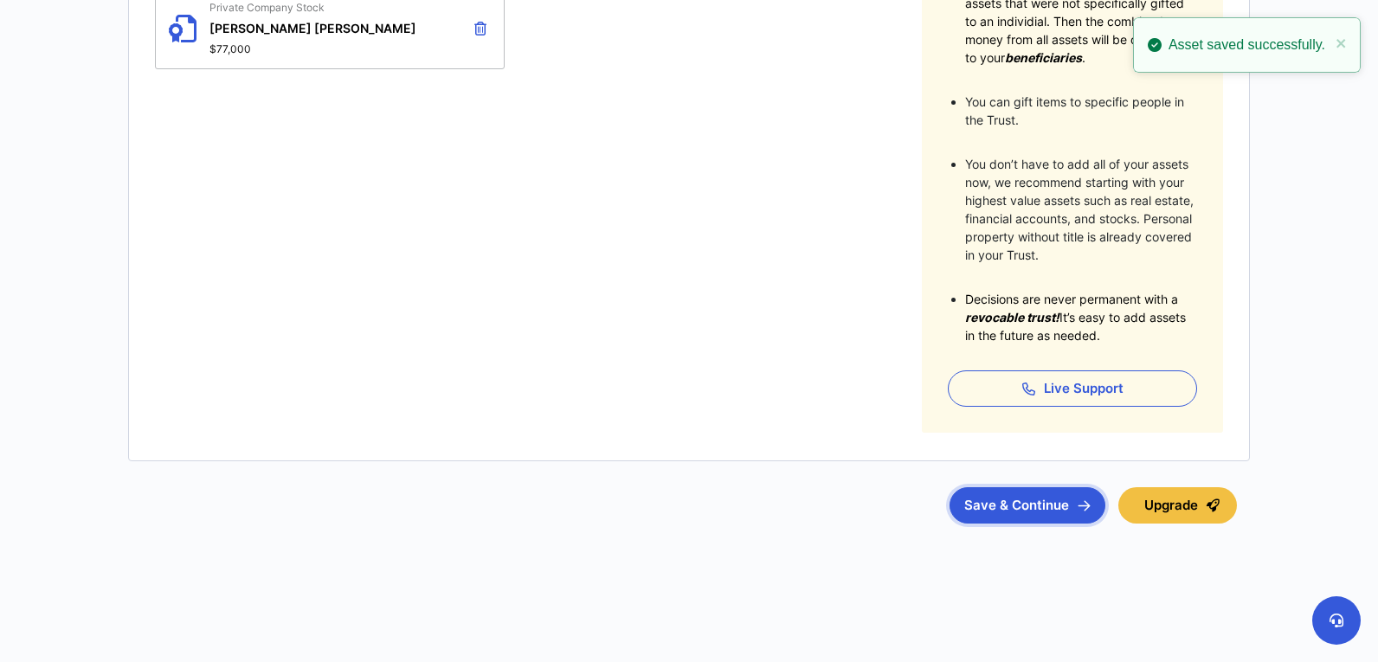
click at [1036, 495] on button "Save & Continue" at bounding box center [1028, 505] width 156 height 36
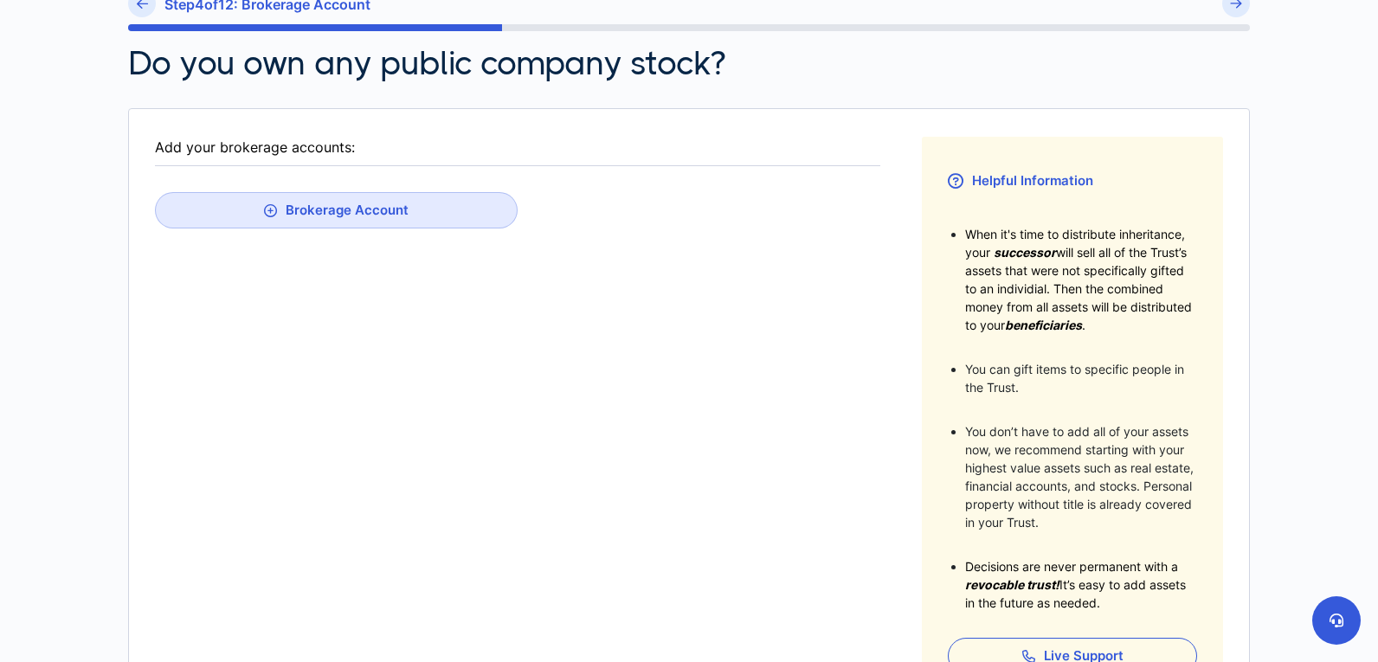
scroll to position [237, 0]
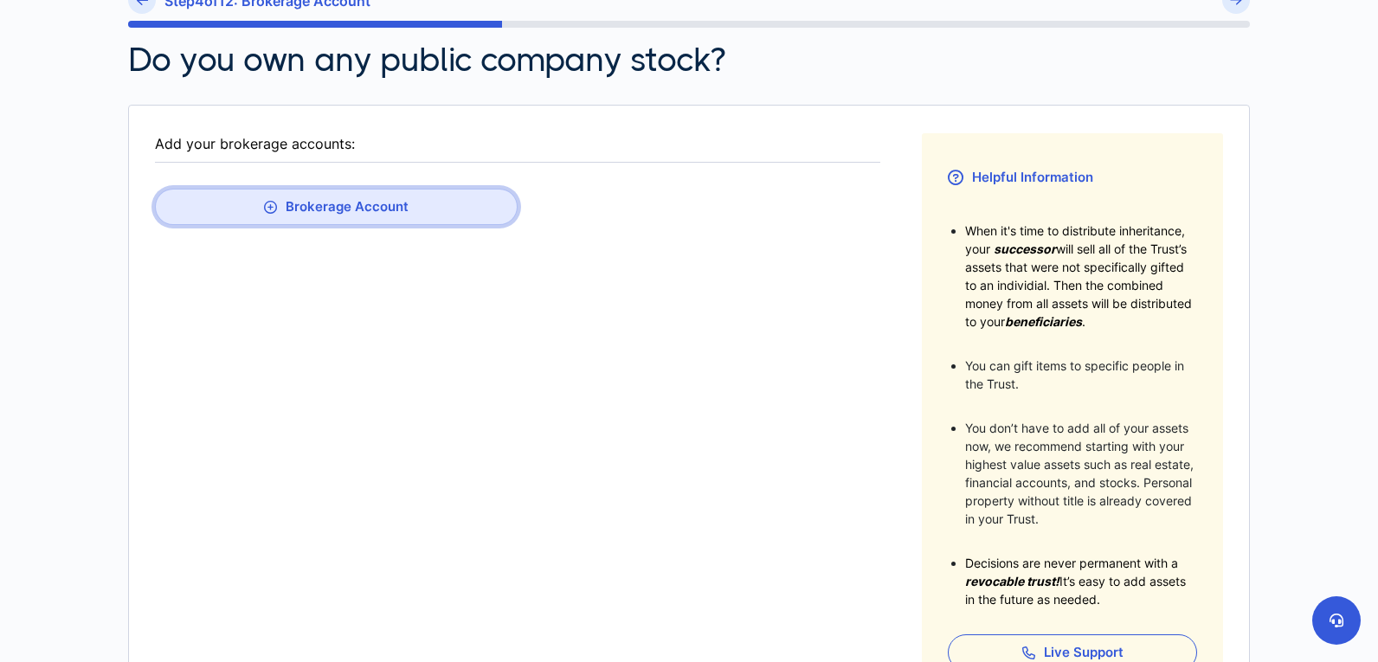
click at [457, 203] on button "Brokerage Account" at bounding box center [336, 207] width 363 height 36
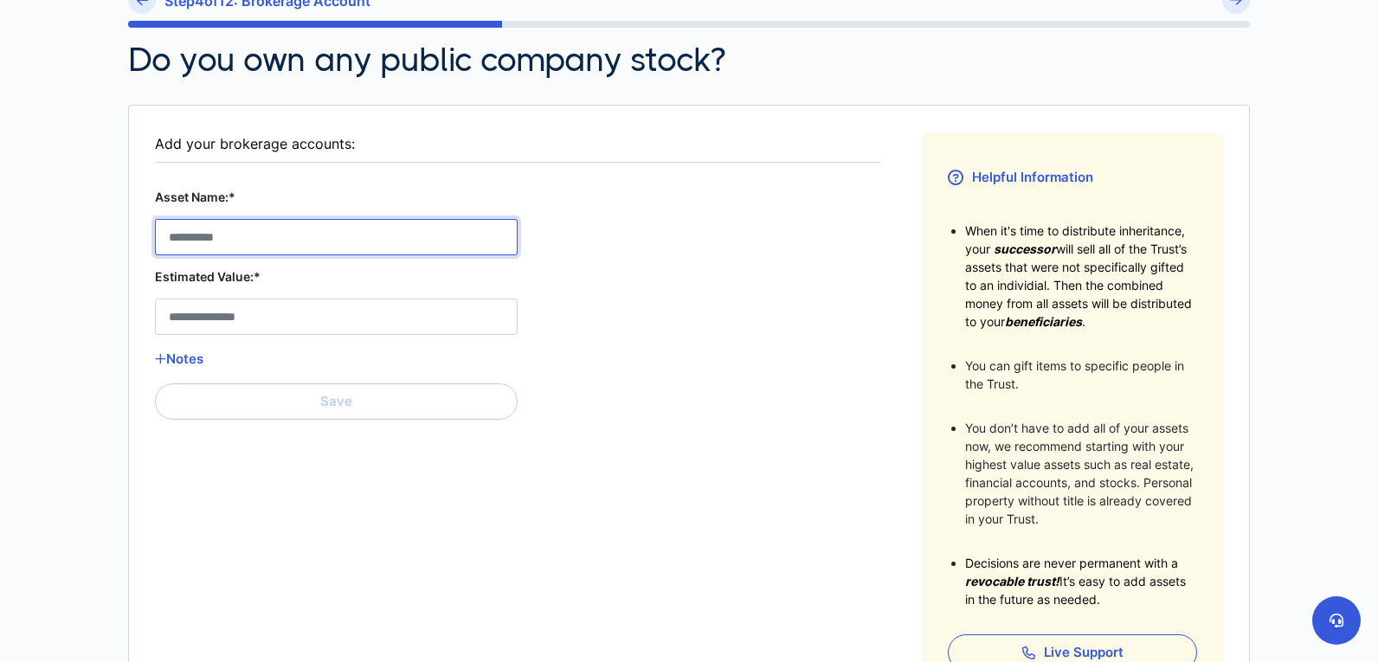
click at [306, 236] on Account__asset_name__0 "Asset Name:*" at bounding box center [336, 237] width 363 height 36
type Account__asset_name__0 "**********"
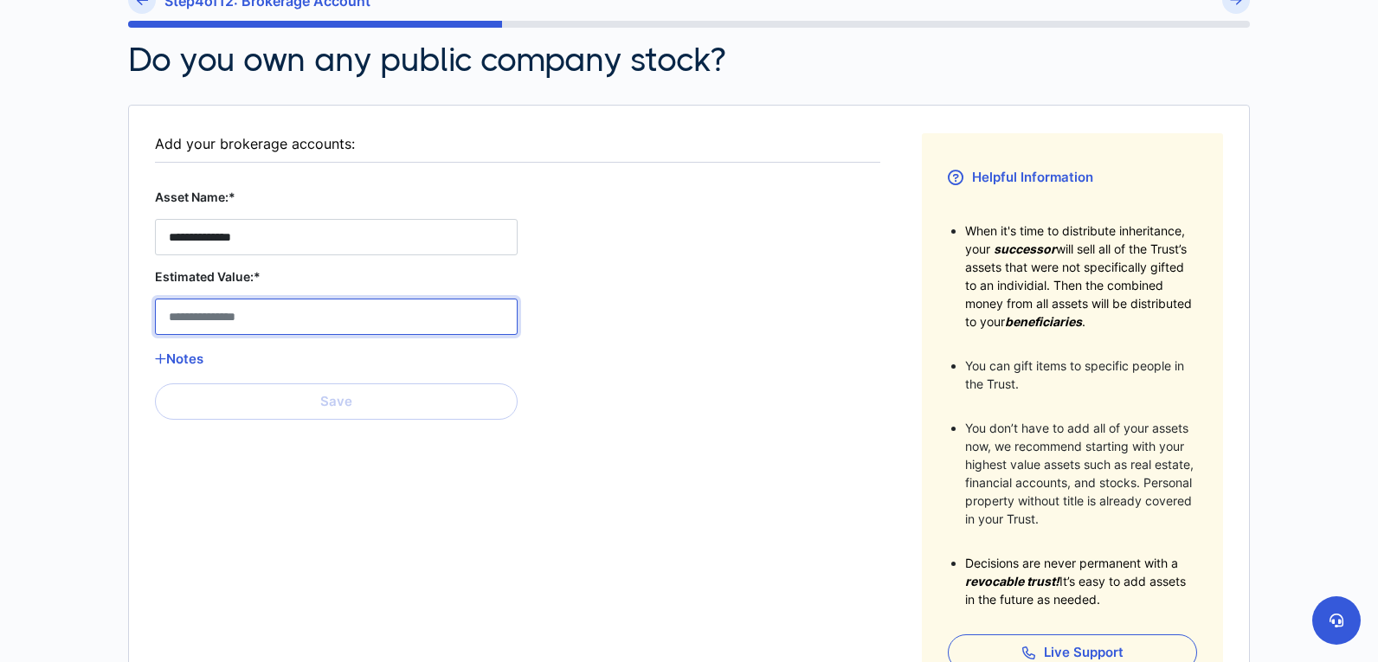
click at [292, 307] on Account__estimated_value__0 "Estimated Value:*" at bounding box center [336, 317] width 363 height 36
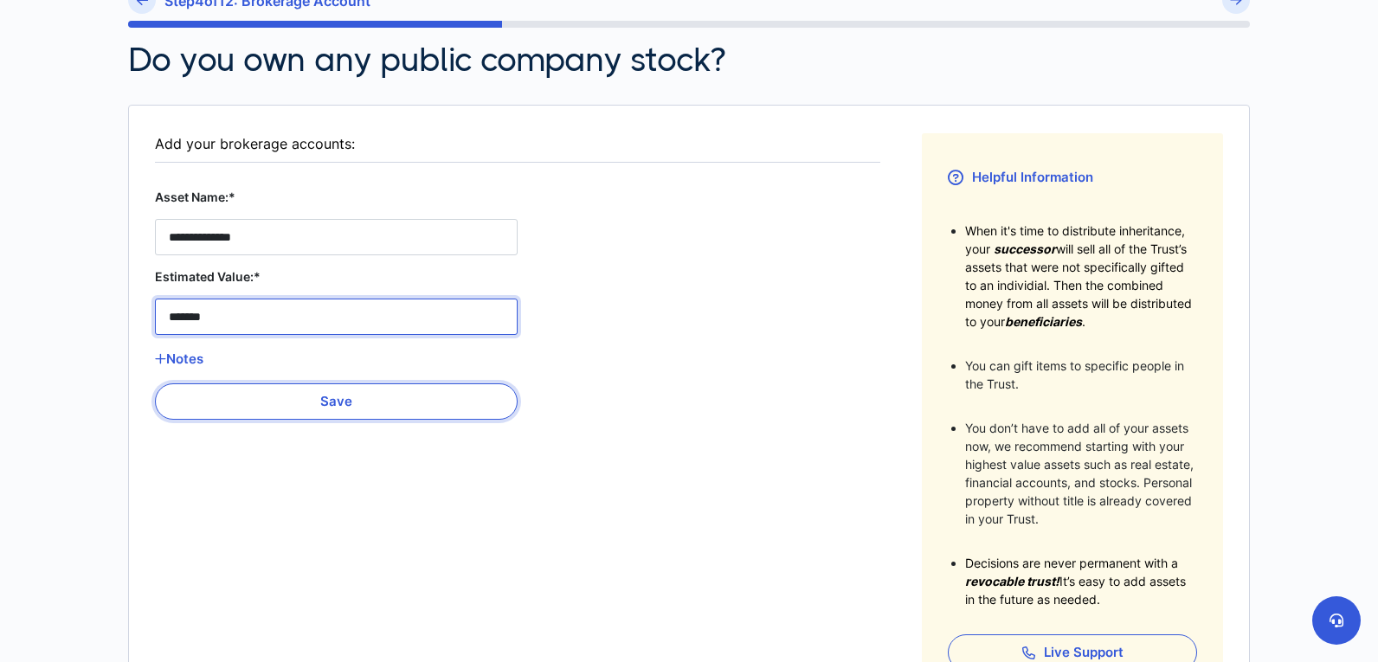
type Account__estimated_value__0 "*******"
click at [274, 396] on button "Save" at bounding box center [336, 402] width 363 height 36
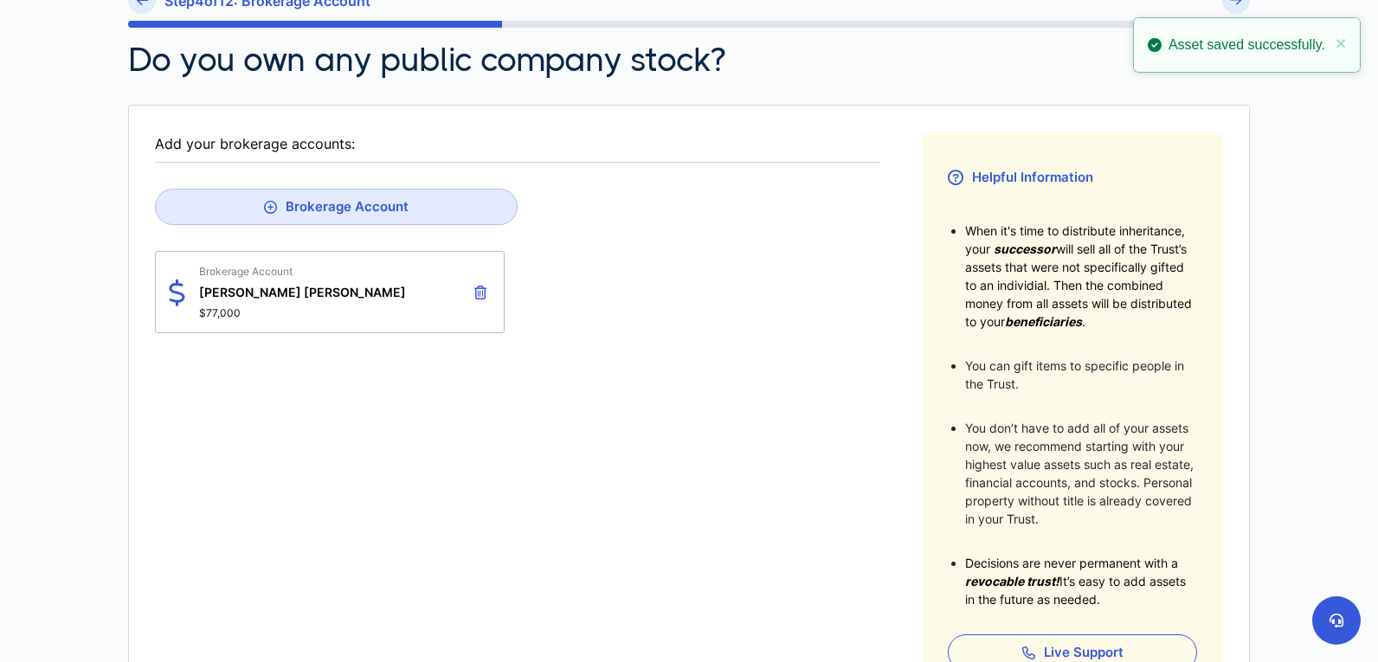
scroll to position [480, 0]
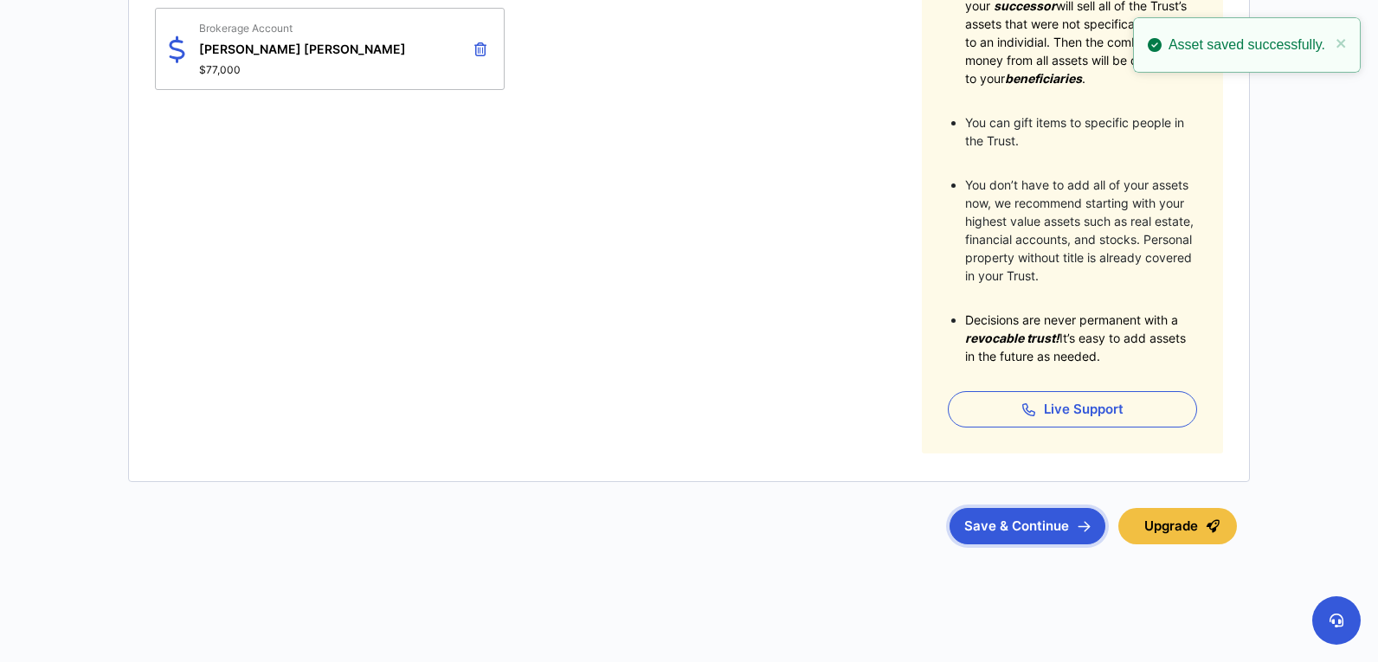
click at [1090, 527] on img "submit" at bounding box center [1084, 526] width 13 height 11
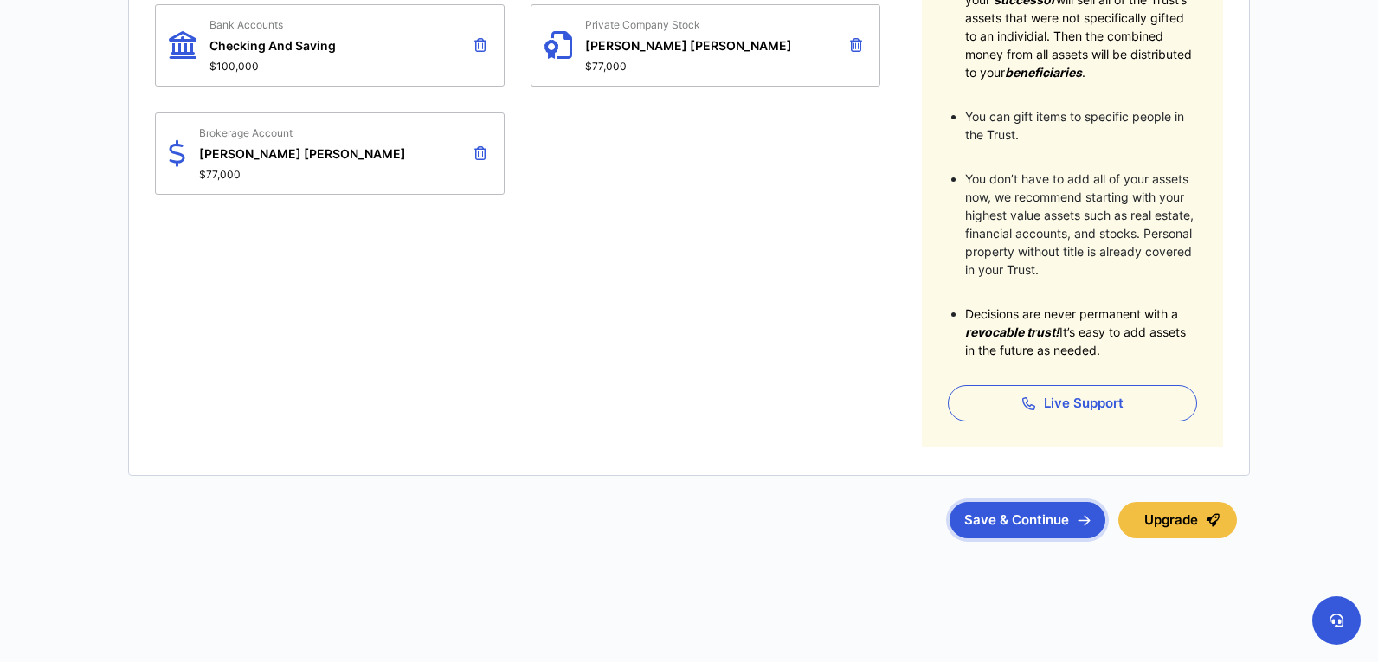
scroll to position [501, 0]
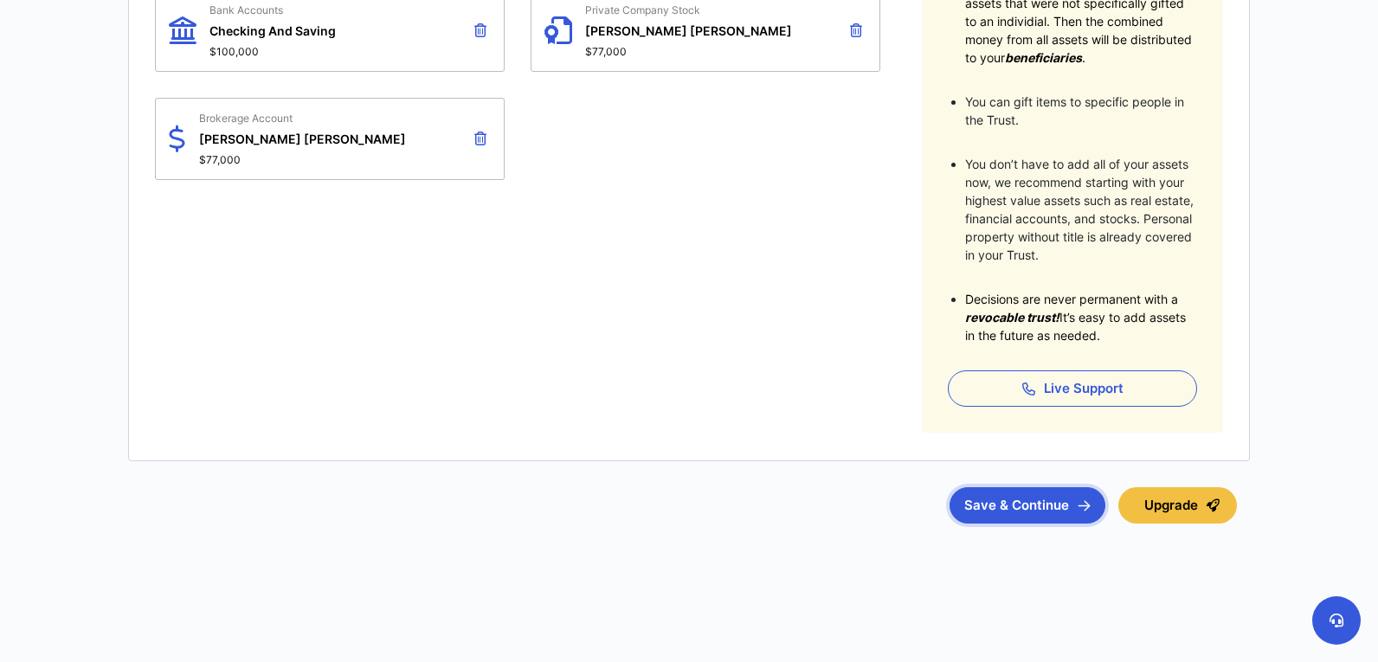
click at [983, 494] on button "Save & Continue" at bounding box center [1028, 505] width 156 height 36
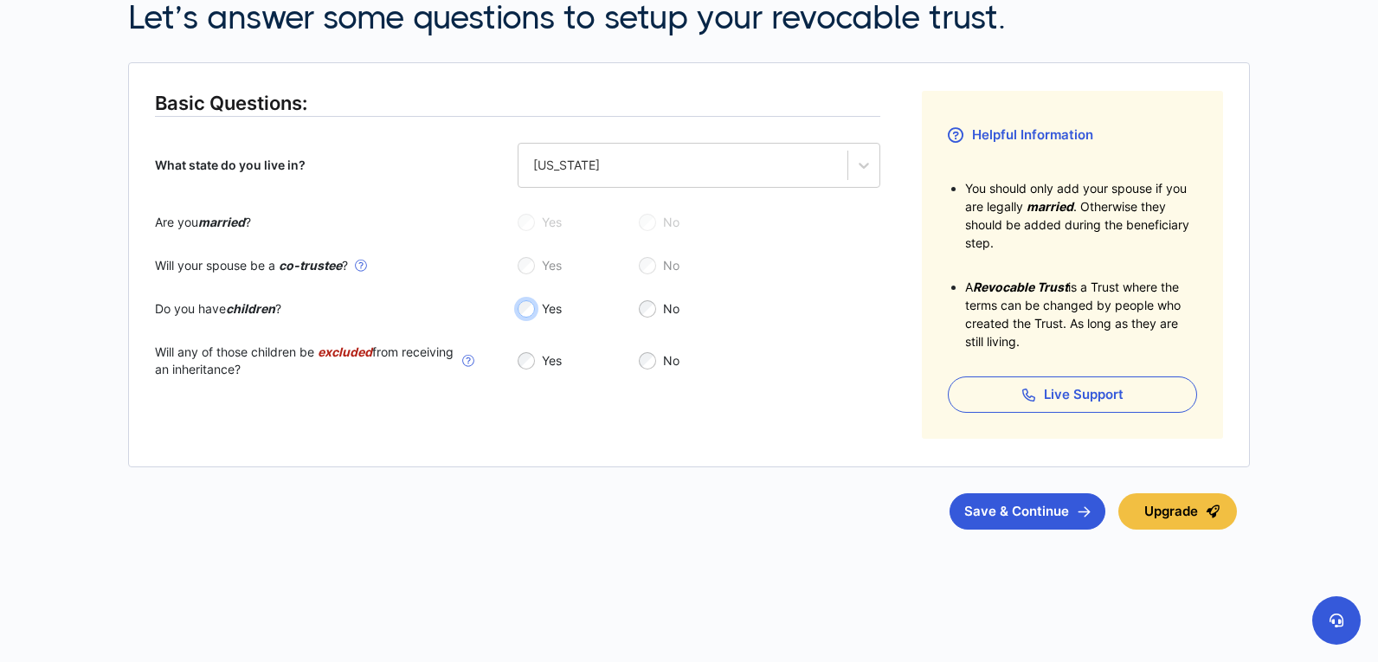
scroll to position [281, 0]
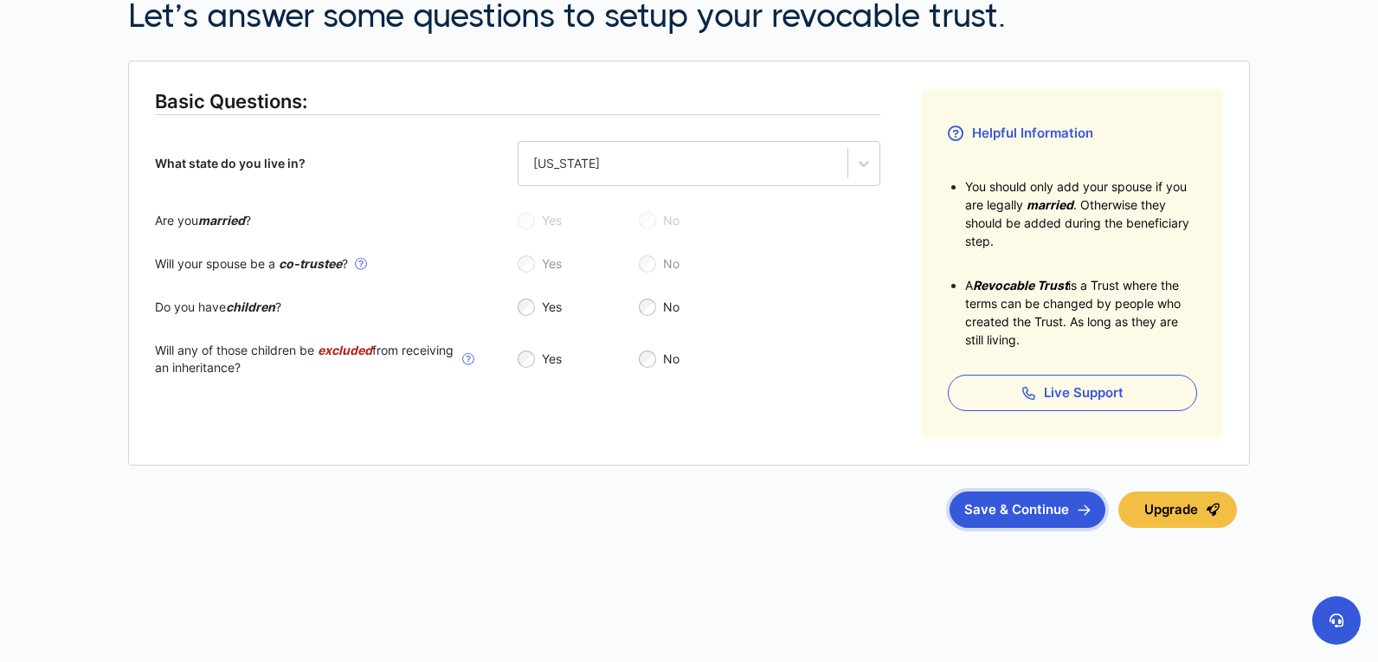
click at [980, 506] on button "Save & Continue" at bounding box center [1028, 510] width 156 height 36
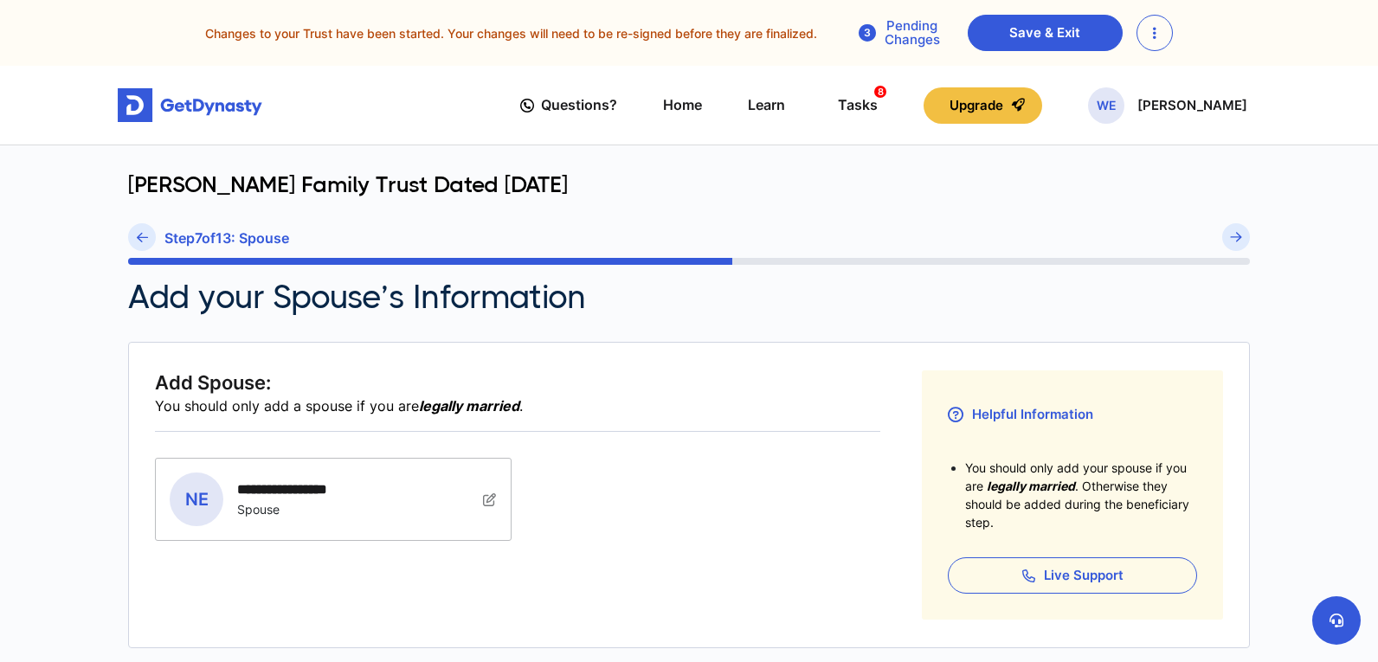
scroll to position [187, 0]
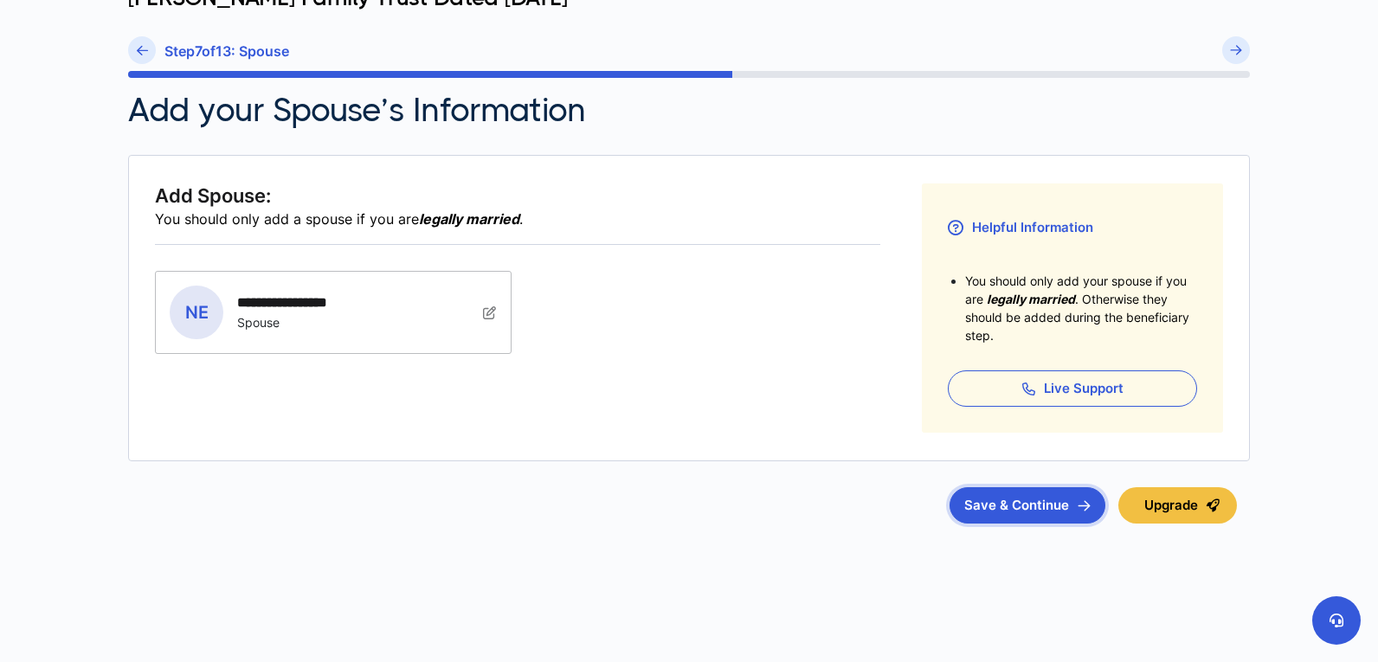
click at [1065, 490] on button "Save & Continue" at bounding box center [1028, 505] width 156 height 36
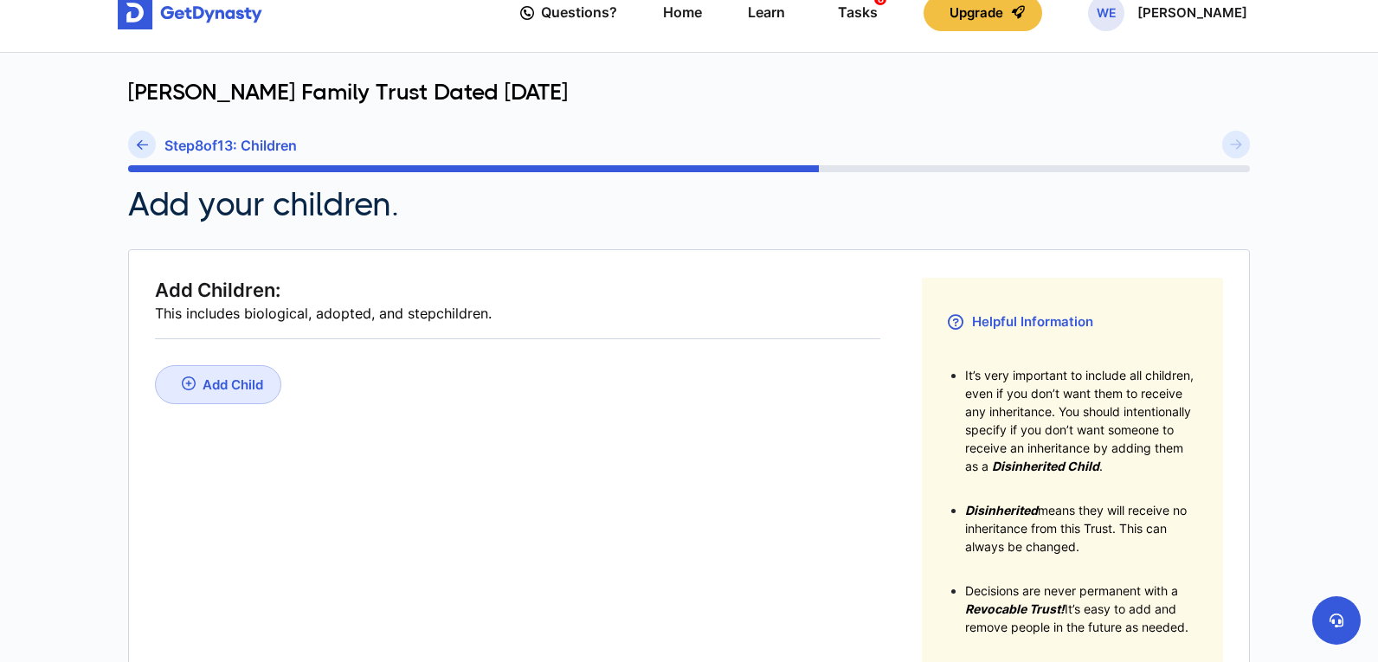
scroll to position [93, 0]
click at [235, 389] on div "Add Child" at bounding box center [233, 384] width 61 height 16
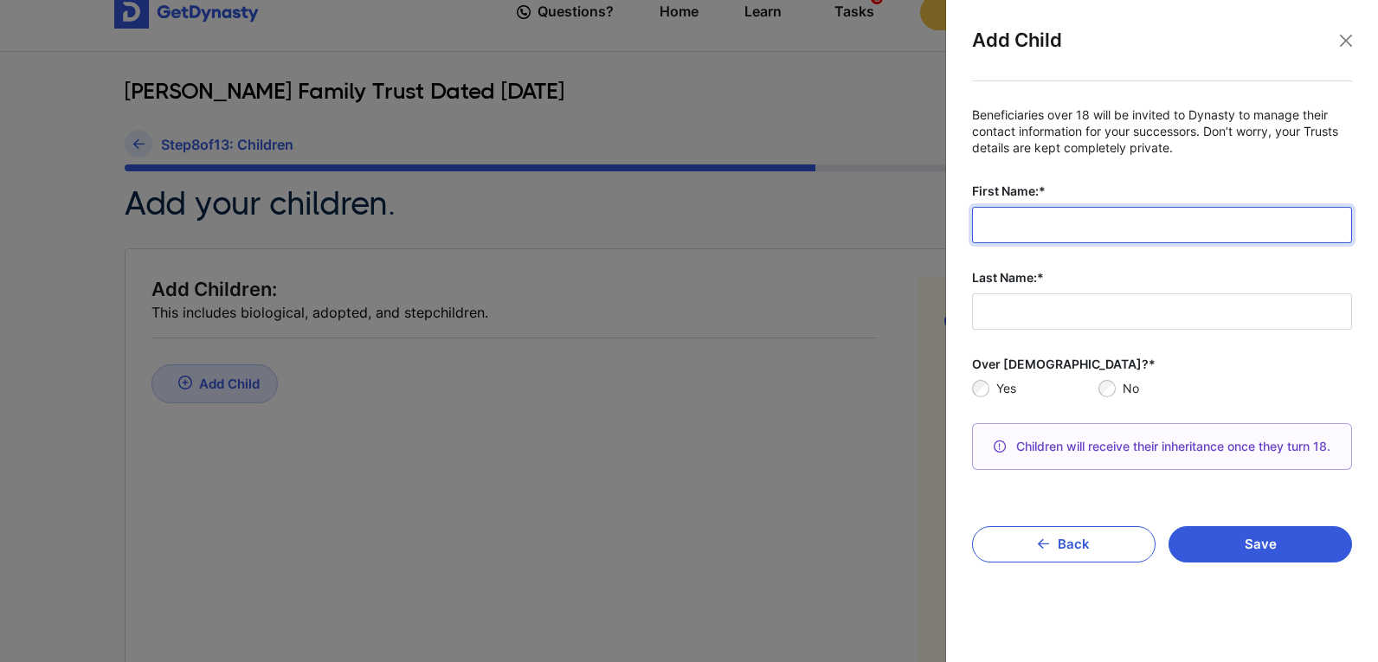
click at [1085, 229] on input "First Name:*" at bounding box center [1162, 225] width 380 height 36
type input "*****"
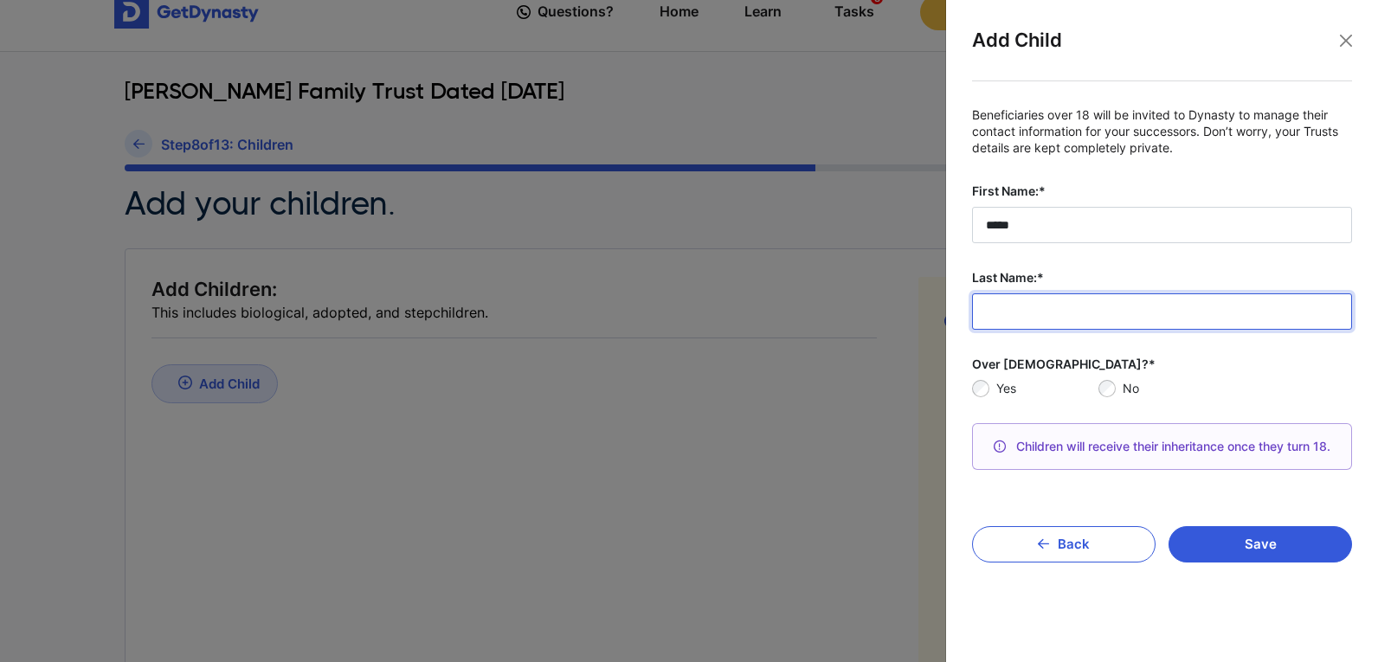
click at [1057, 299] on input "Last Name:*" at bounding box center [1162, 311] width 380 height 36
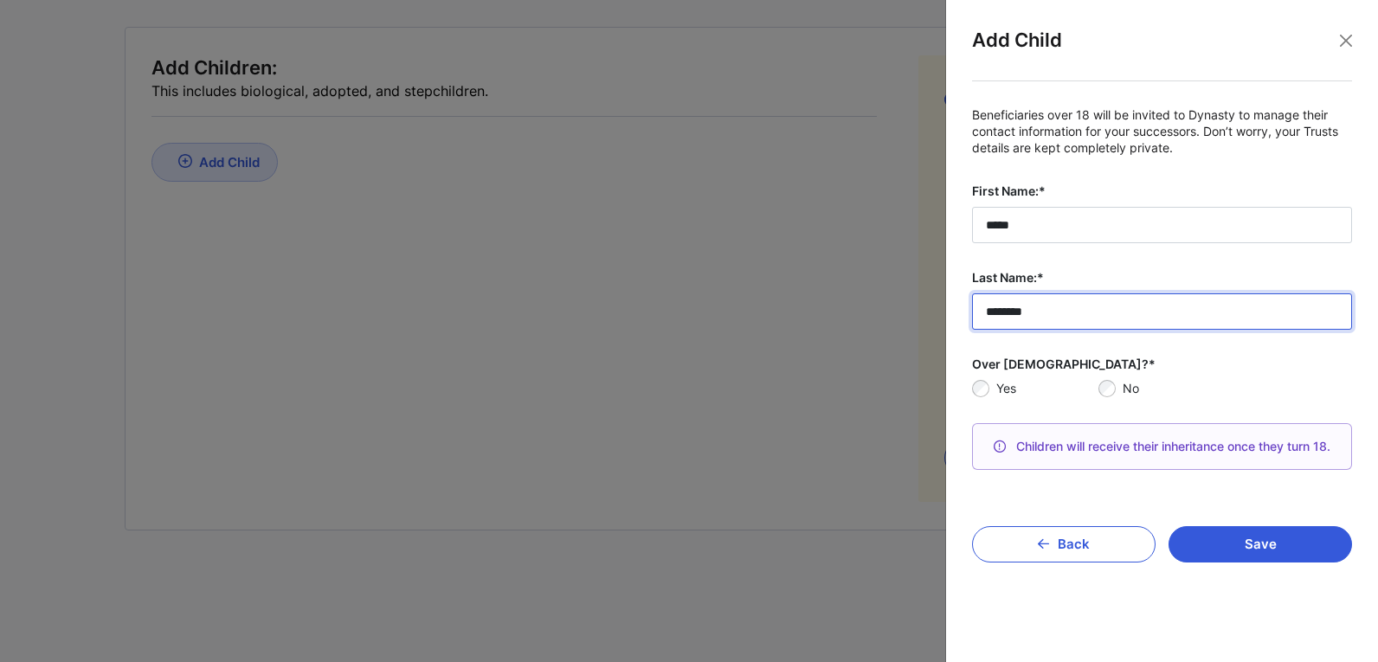
scroll to position [317, 0]
type input "********"
click at [1196, 547] on button "Save" at bounding box center [1261, 544] width 184 height 36
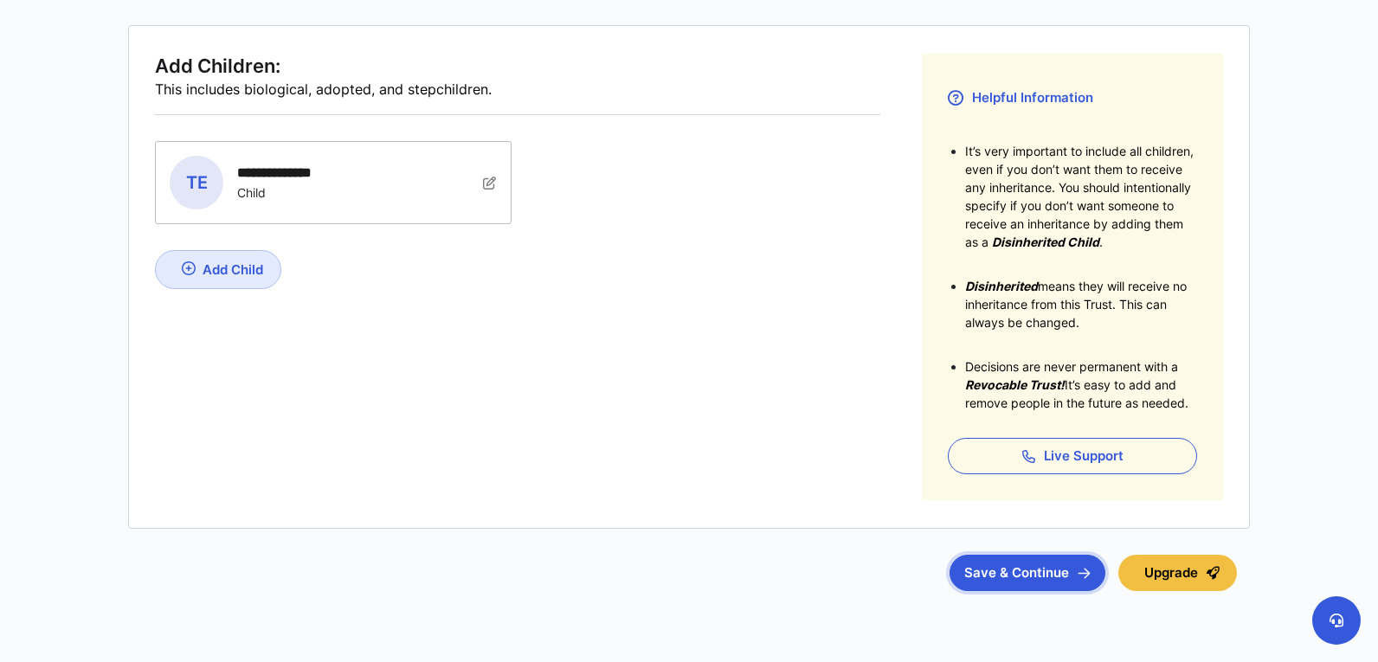
click at [1022, 559] on button "Save & Continue" at bounding box center [1028, 573] width 156 height 36
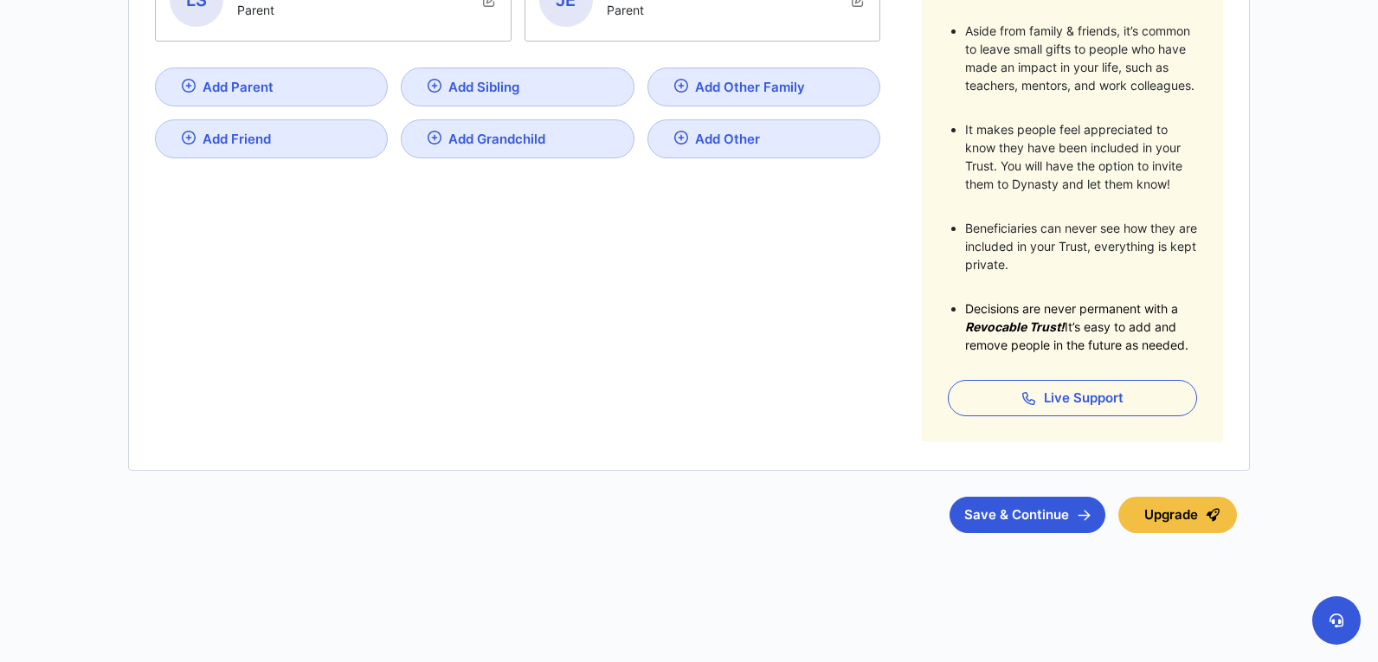
scroll to position [500, 0]
click at [1002, 520] on button "Save & Continue" at bounding box center [1028, 514] width 156 height 36
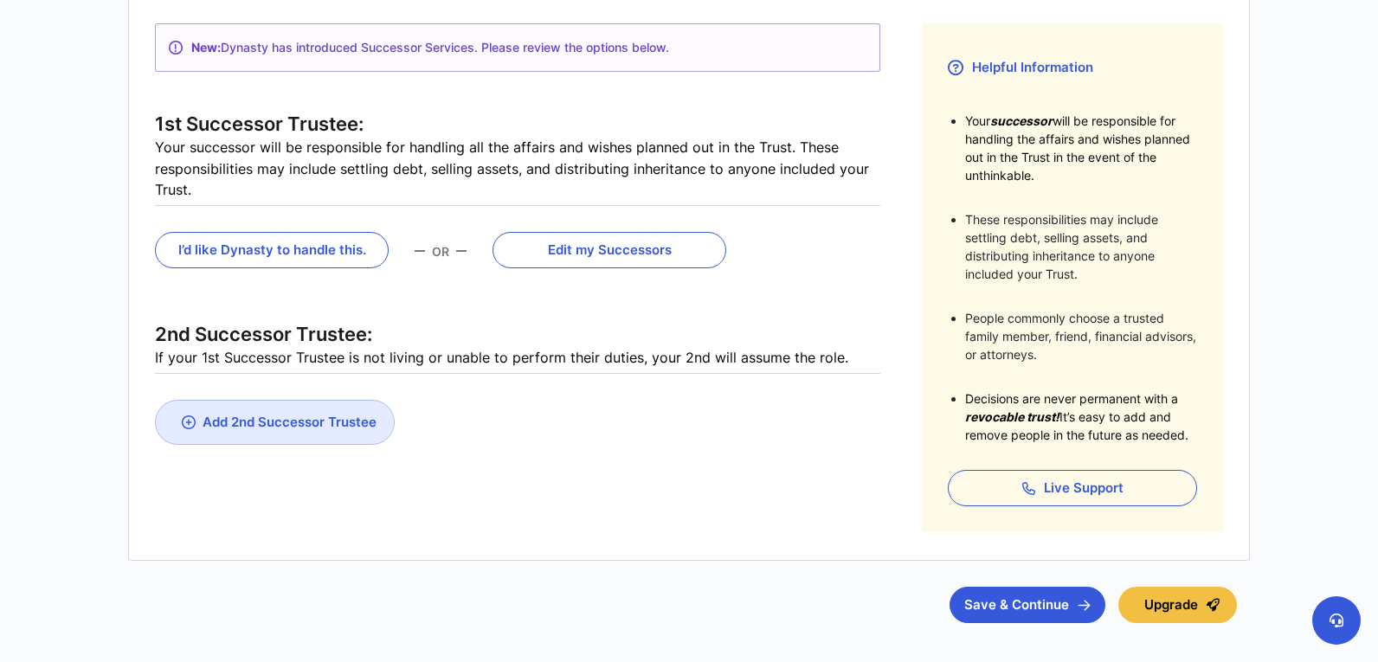
scroll to position [349, 0]
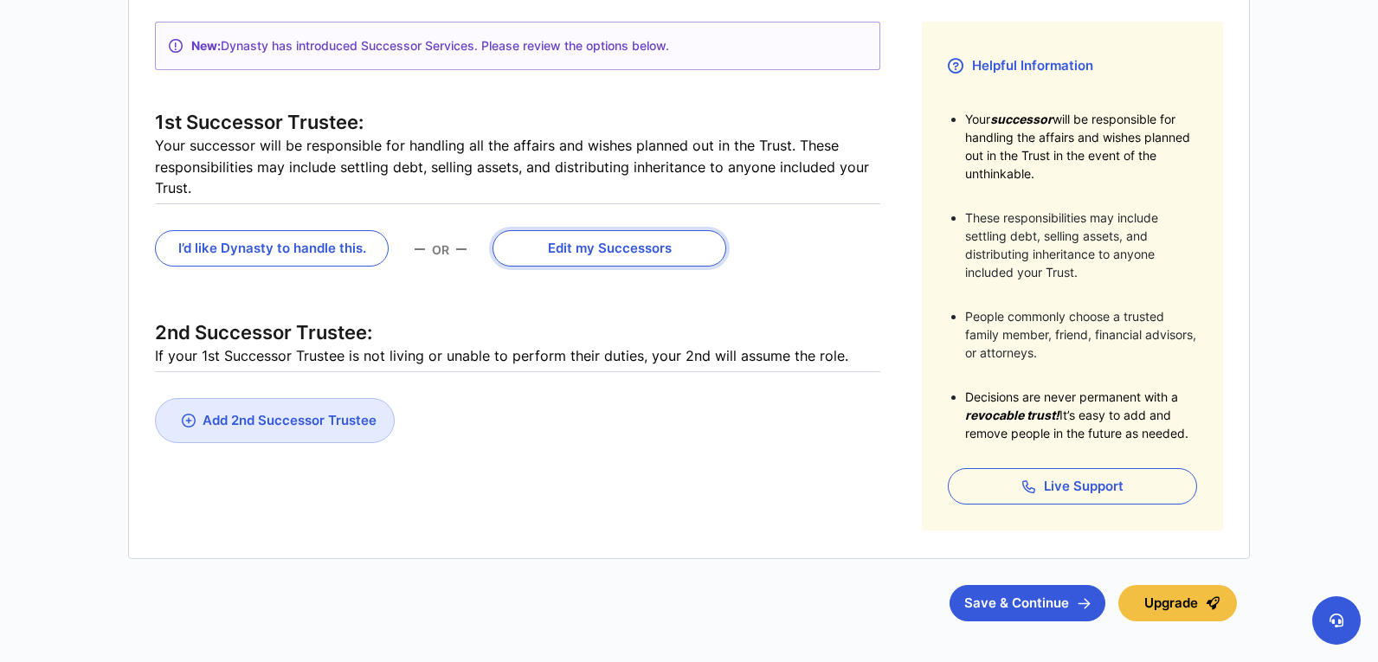
click at [590, 246] on button "Edit my Successors" at bounding box center [610, 248] width 234 height 36
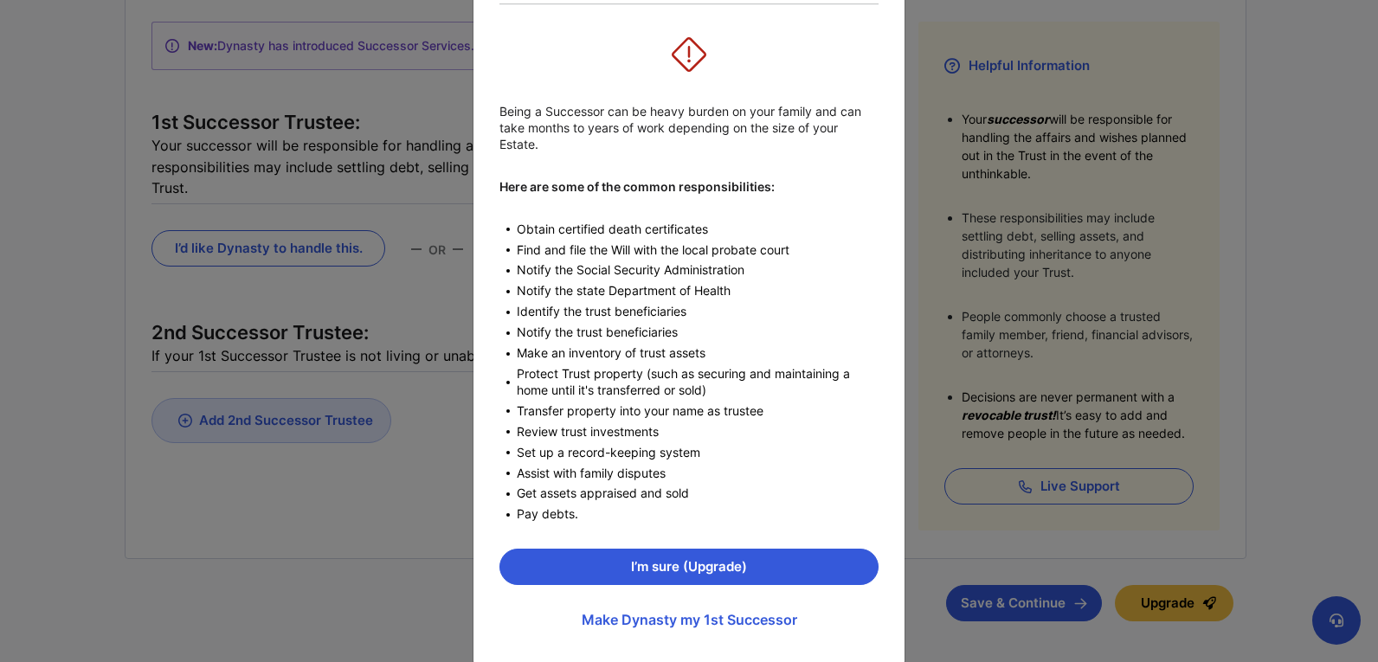
scroll to position [0, 0]
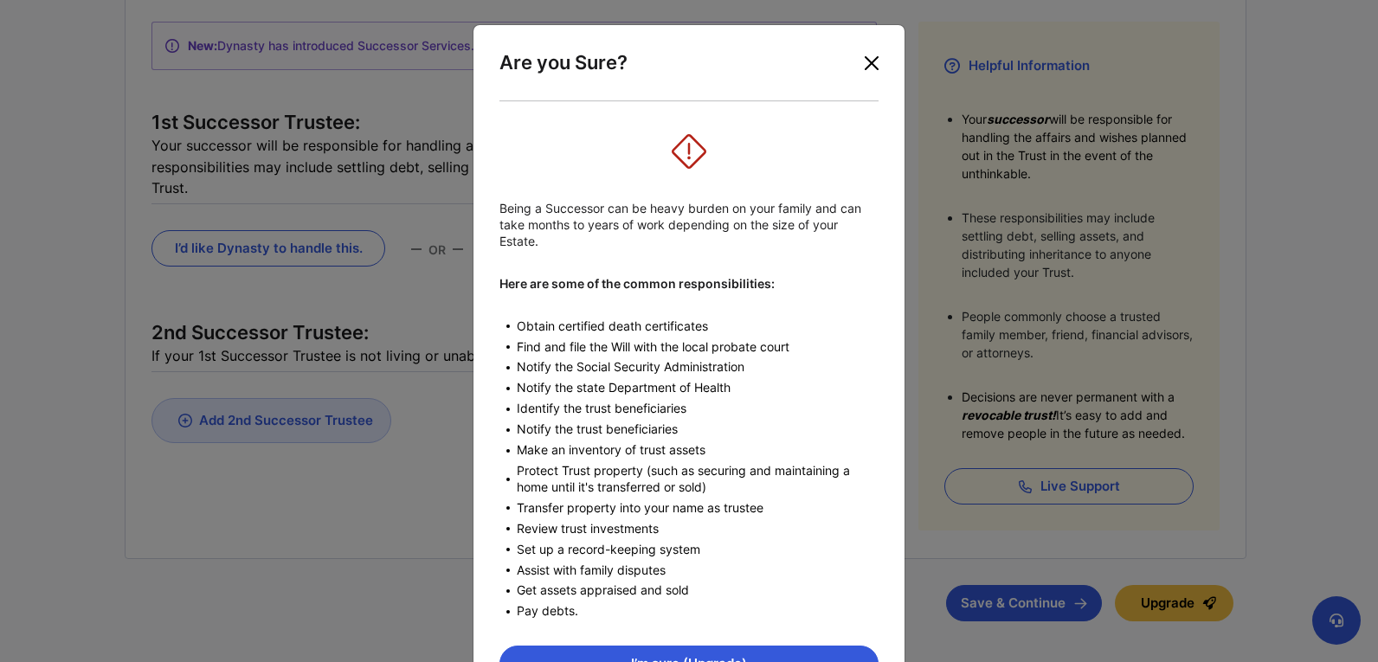
click at [870, 62] on button "Close" at bounding box center [872, 63] width 28 height 28
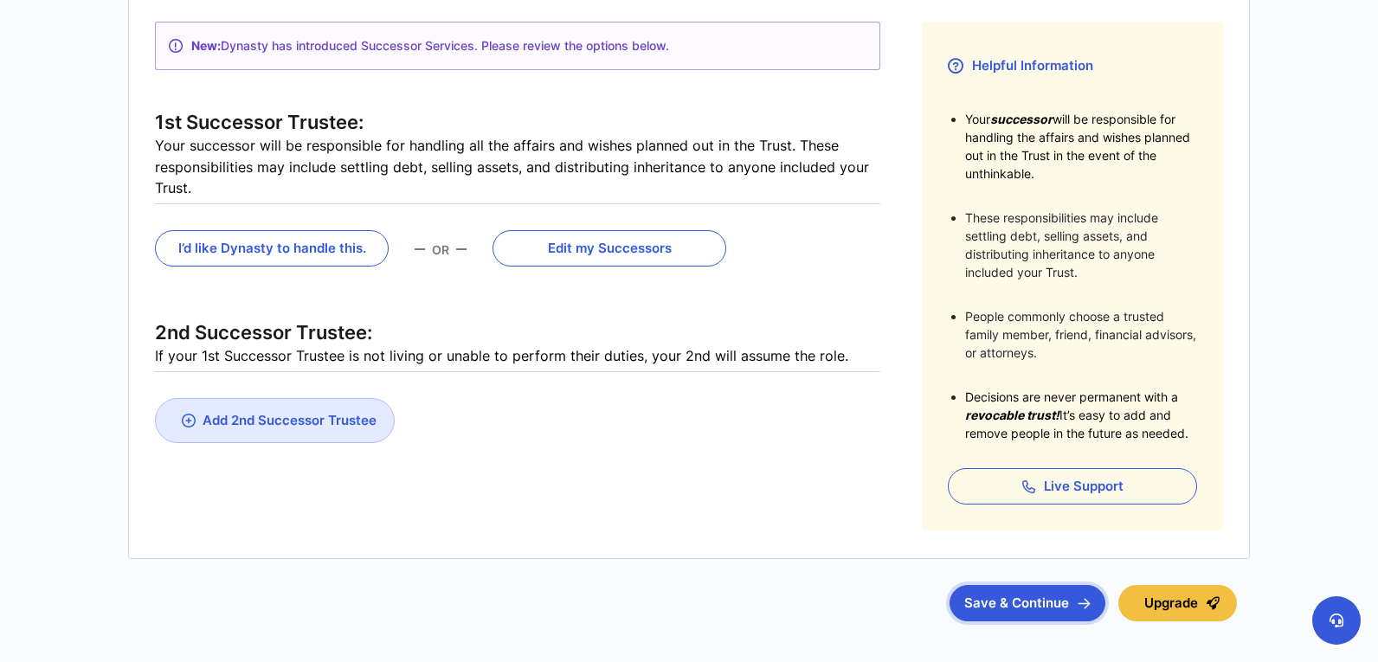
click at [1056, 605] on button "Save & Continue" at bounding box center [1028, 603] width 156 height 36
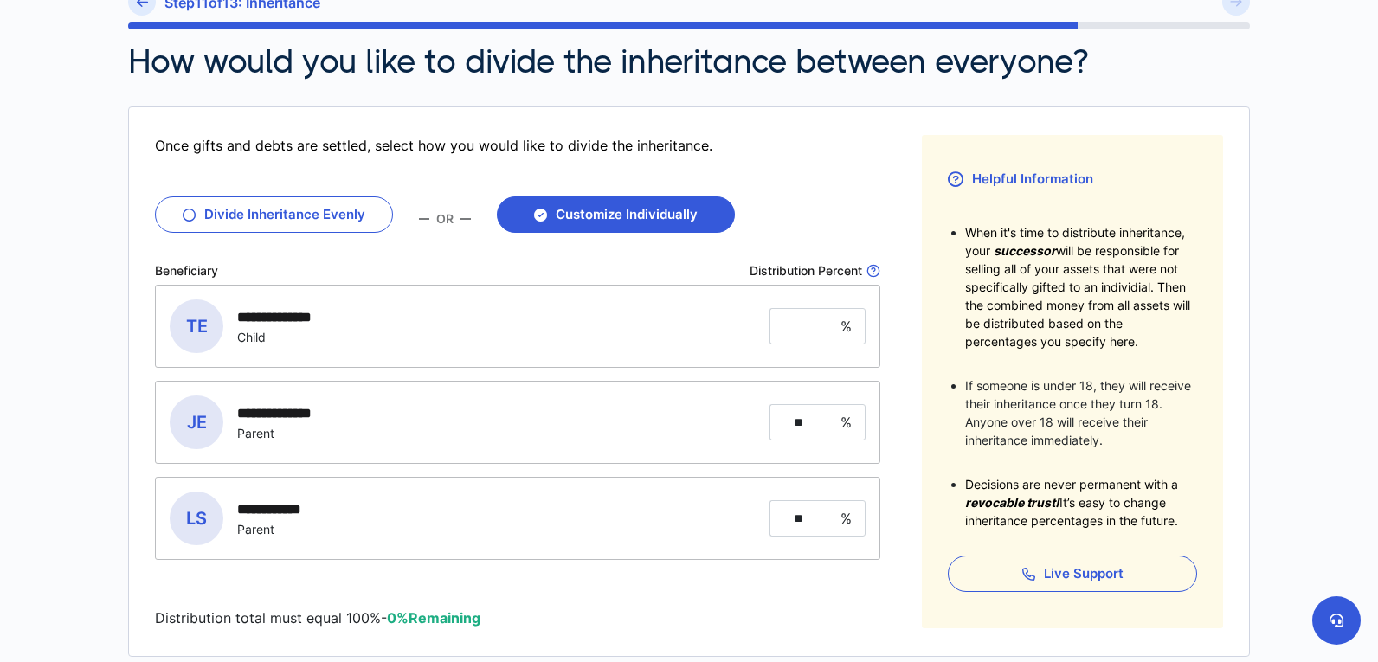
scroll to position [236, 0]
click at [794, 318] on input "tel" at bounding box center [798, 325] width 57 height 36
type input "***"
click at [813, 405] on input "**" at bounding box center [798, 421] width 57 height 36
type input "*"
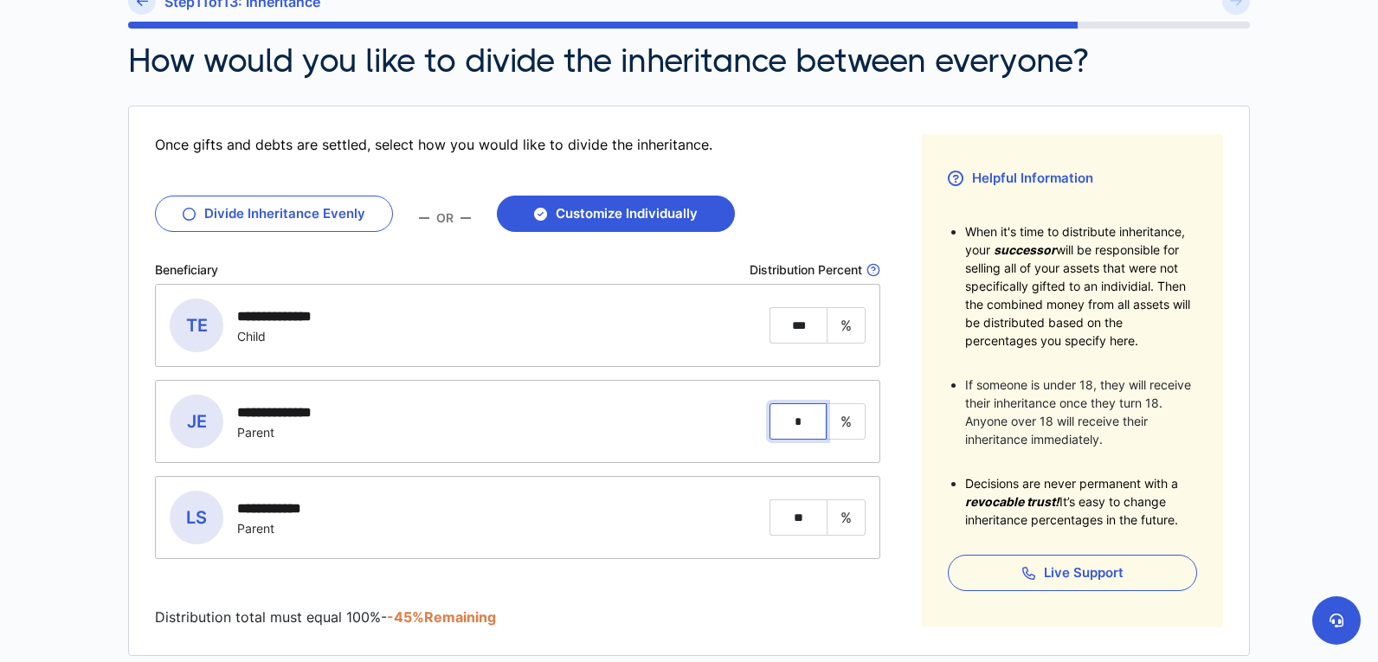
type input "*"
click at [809, 509] on input "**" at bounding box center [798, 518] width 57 height 36
type input "*"
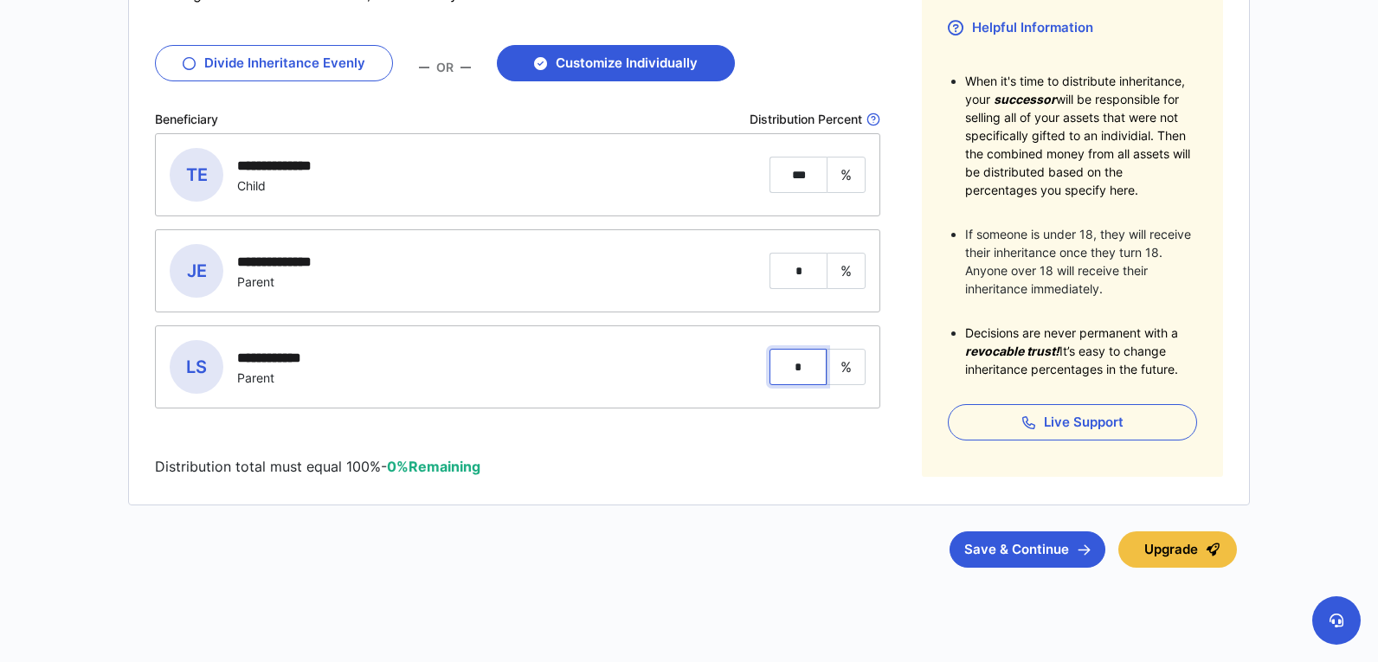
scroll to position [390, 0]
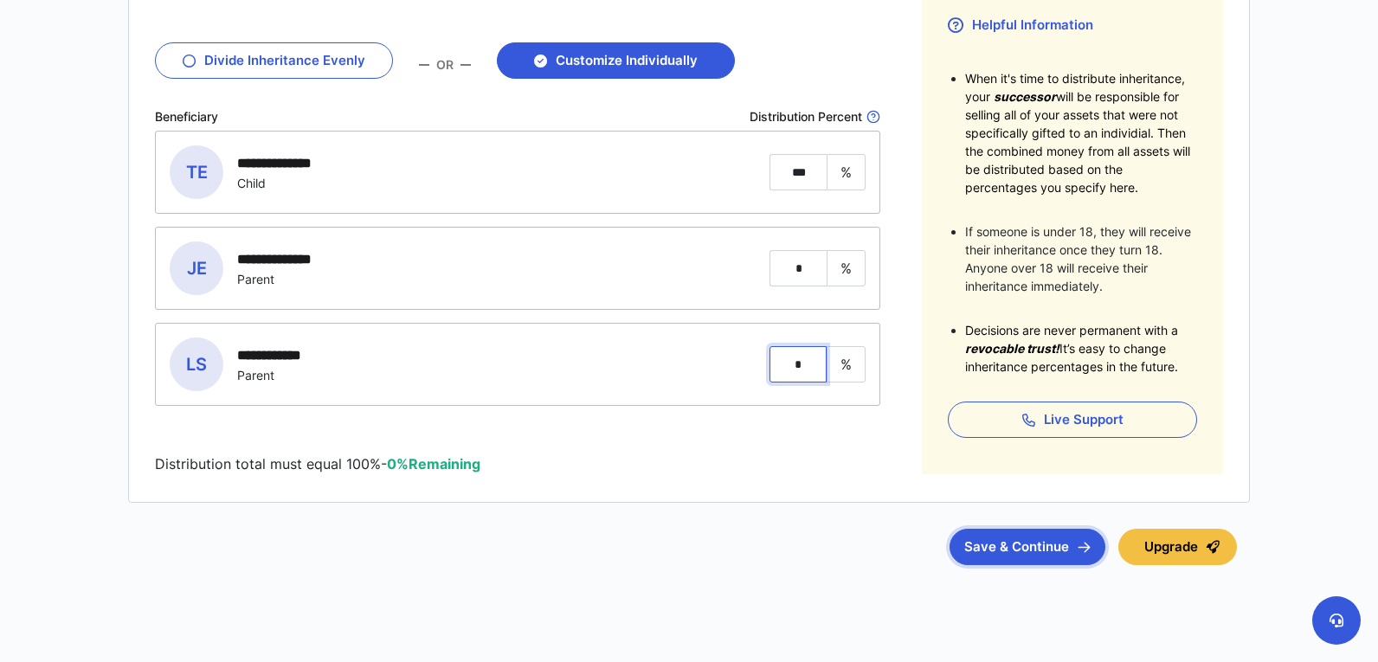
type input "*"
click at [1016, 540] on button "Save & Continue" at bounding box center [1028, 547] width 156 height 36
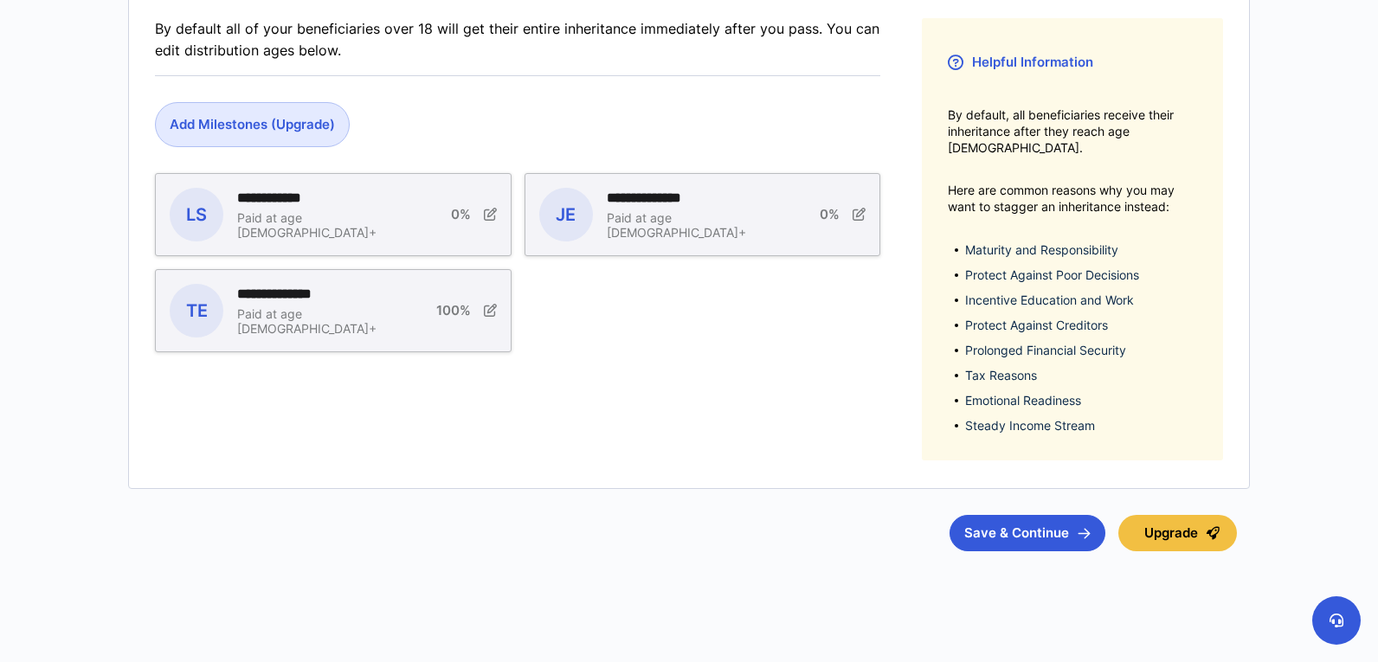
scroll to position [353, 0]
click at [998, 519] on button "Save & Continue" at bounding box center [1028, 532] width 156 height 36
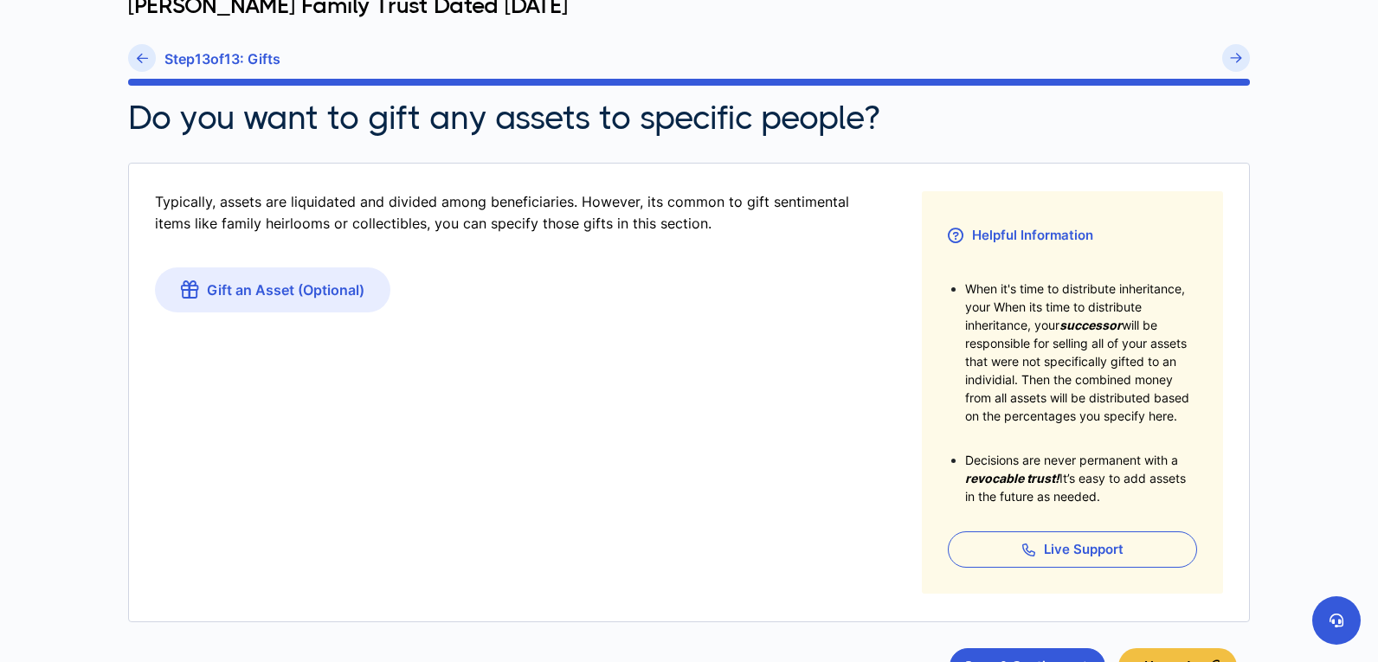
scroll to position [340, 0]
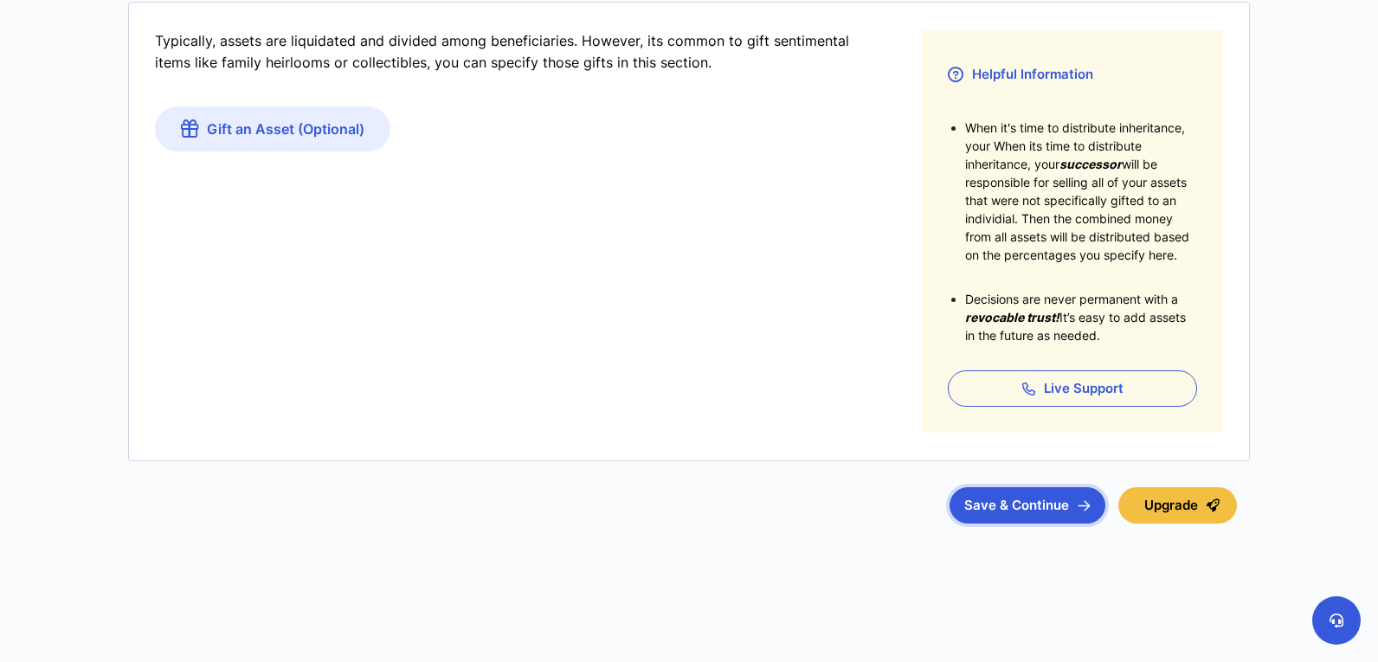
click at [1002, 507] on button "Save & Continue" at bounding box center [1028, 505] width 156 height 36
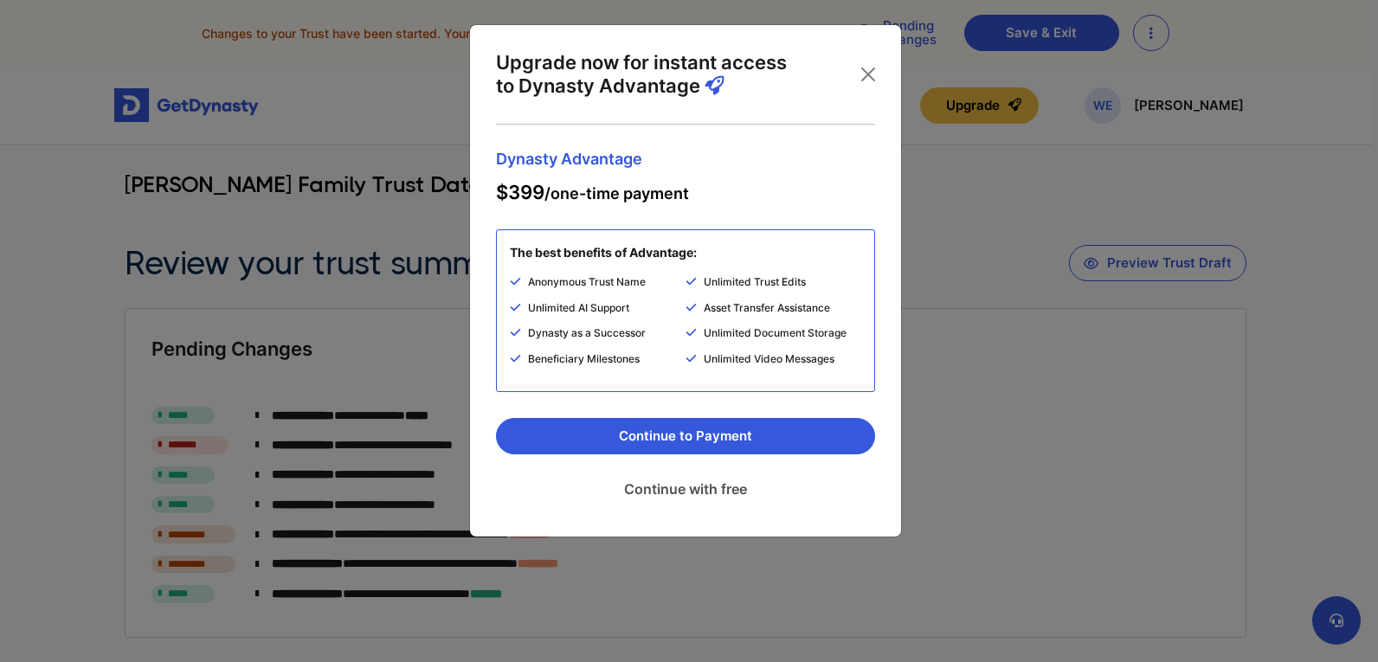
click at [735, 495] on link "Continue with free" at bounding box center [685, 488] width 379 height 43
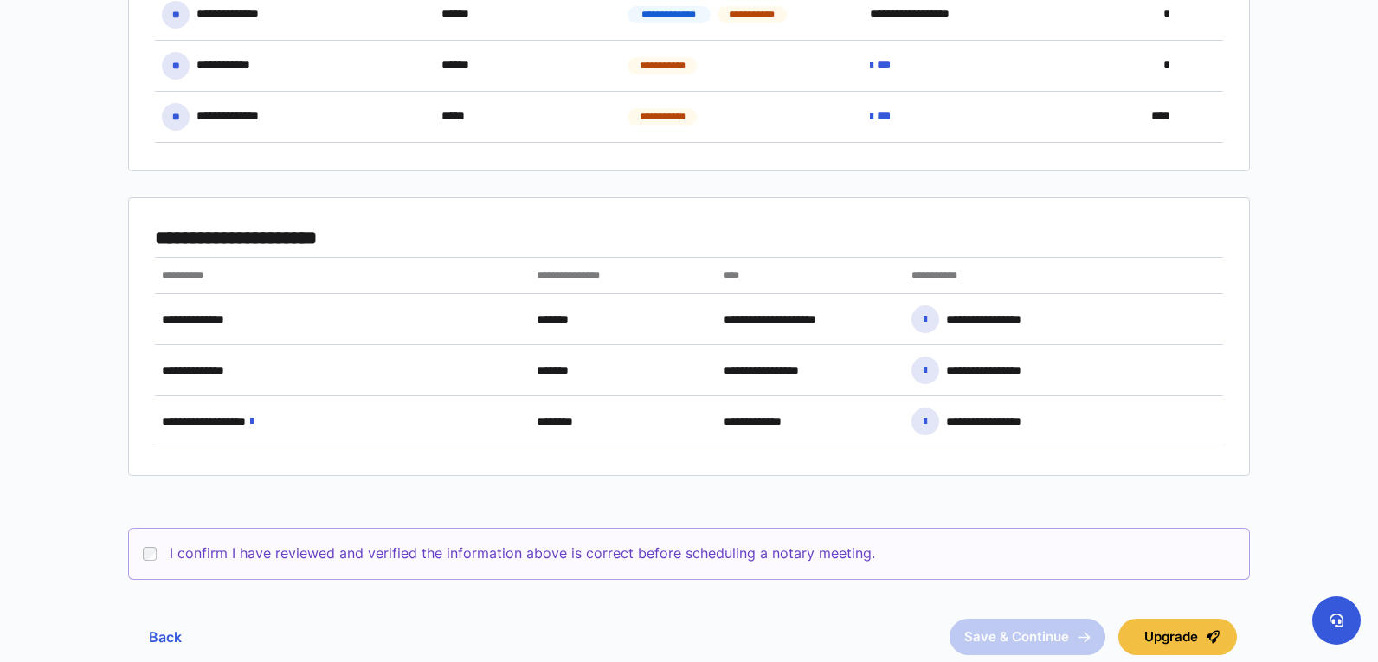
scroll to position [1157, 0]
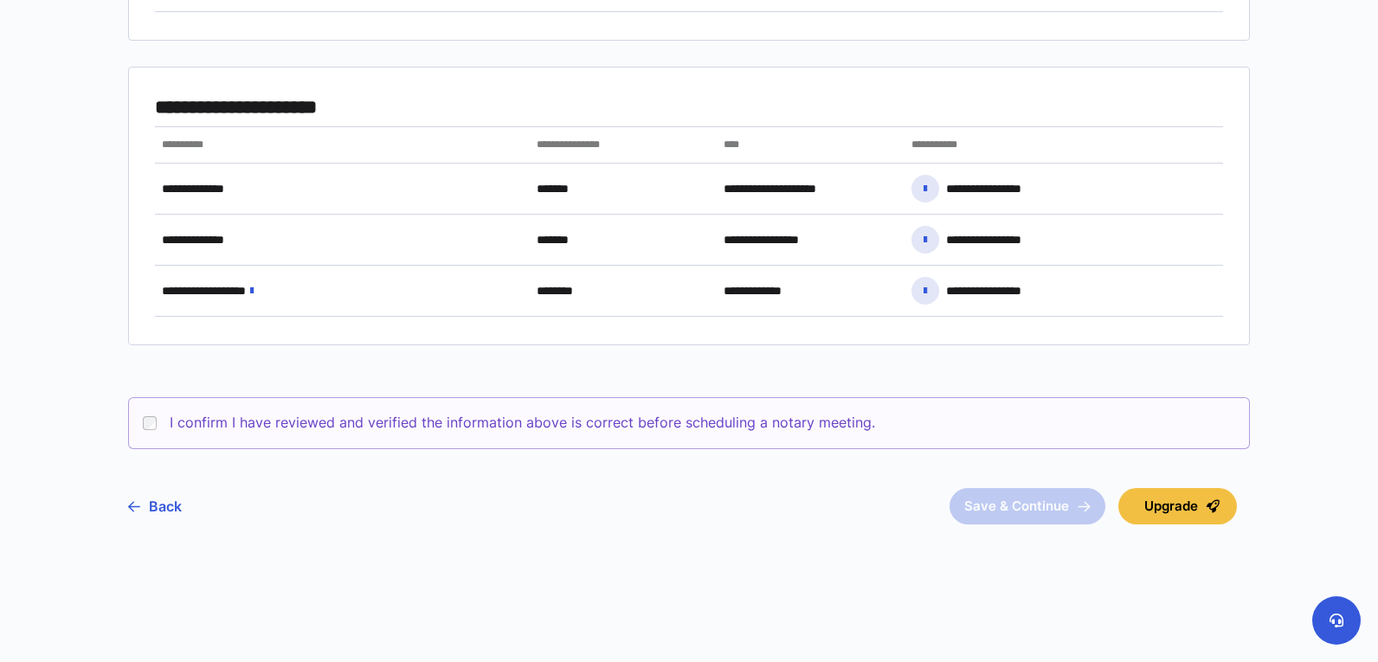
click at [767, 428] on label "I confirm I have reviewed and verified the information above is correct before …" at bounding box center [523, 422] width 706 height 21
click at [1054, 493] on button "Save & Continue" at bounding box center [1028, 506] width 156 height 36
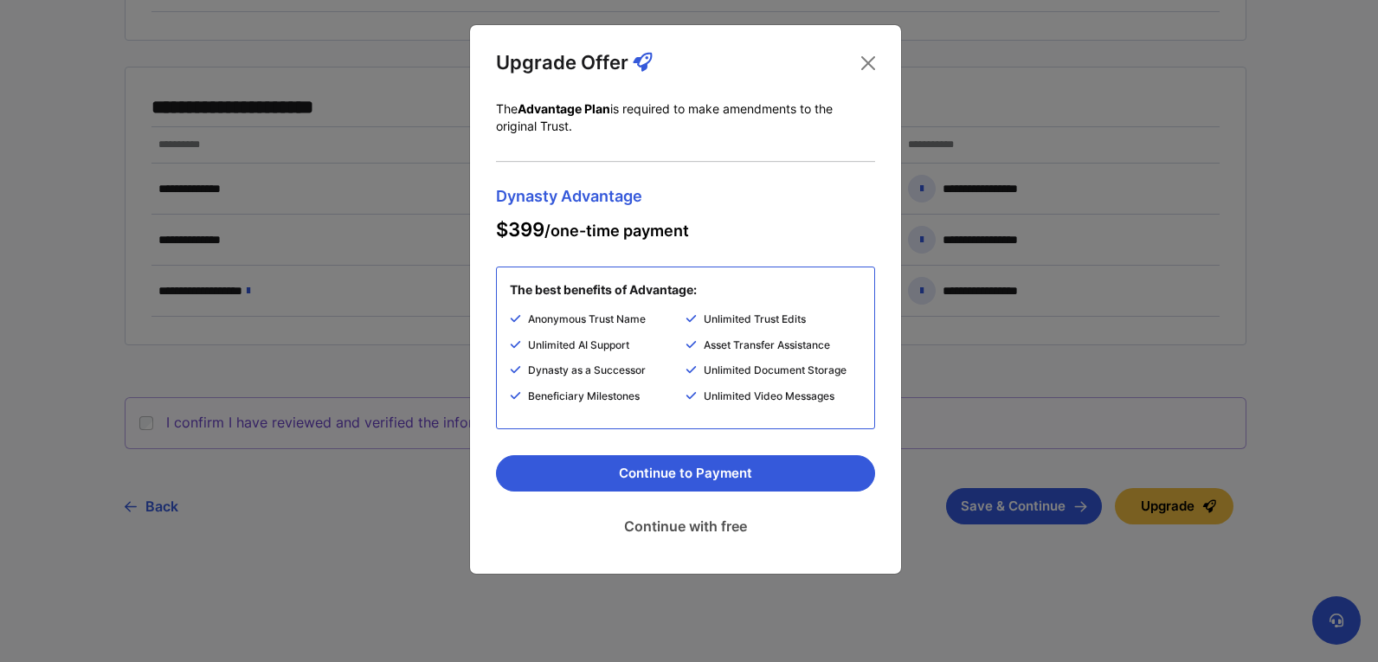
click at [726, 528] on link "Continue with free" at bounding box center [685, 526] width 379 height 43
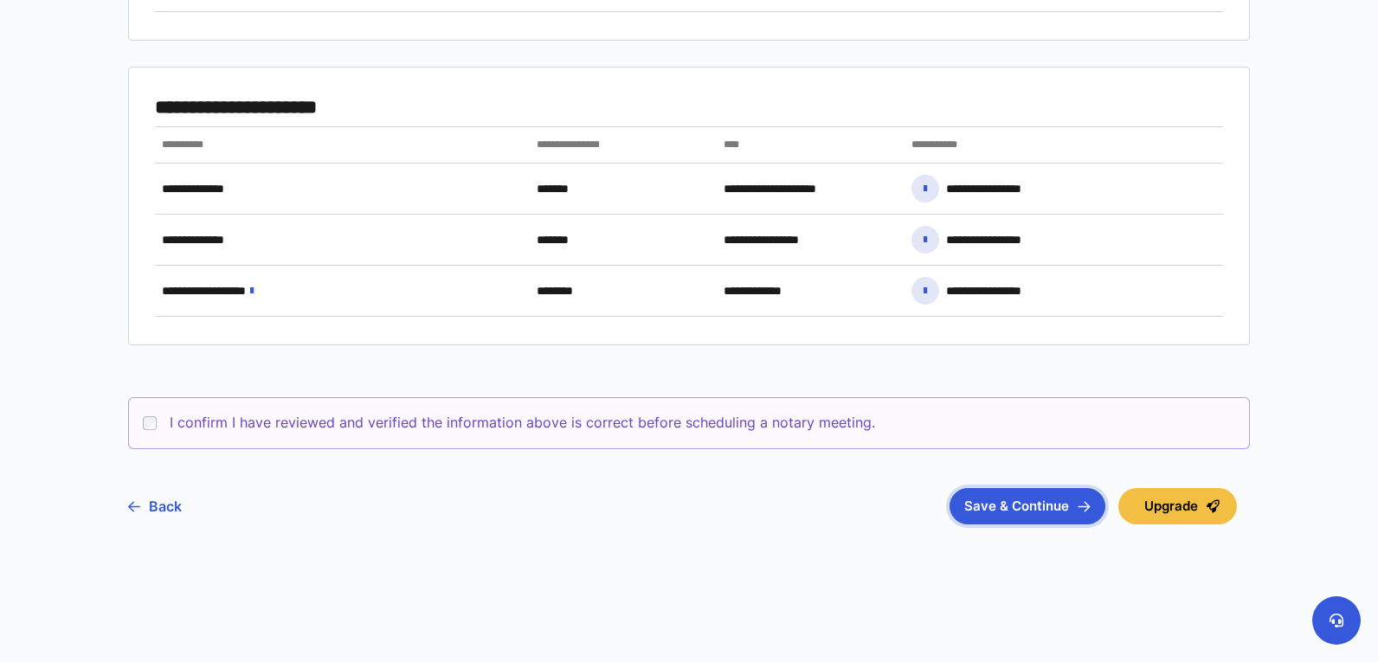
click at [1022, 491] on button "Save & Continue" at bounding box center [1028, 506] width 156 height 36
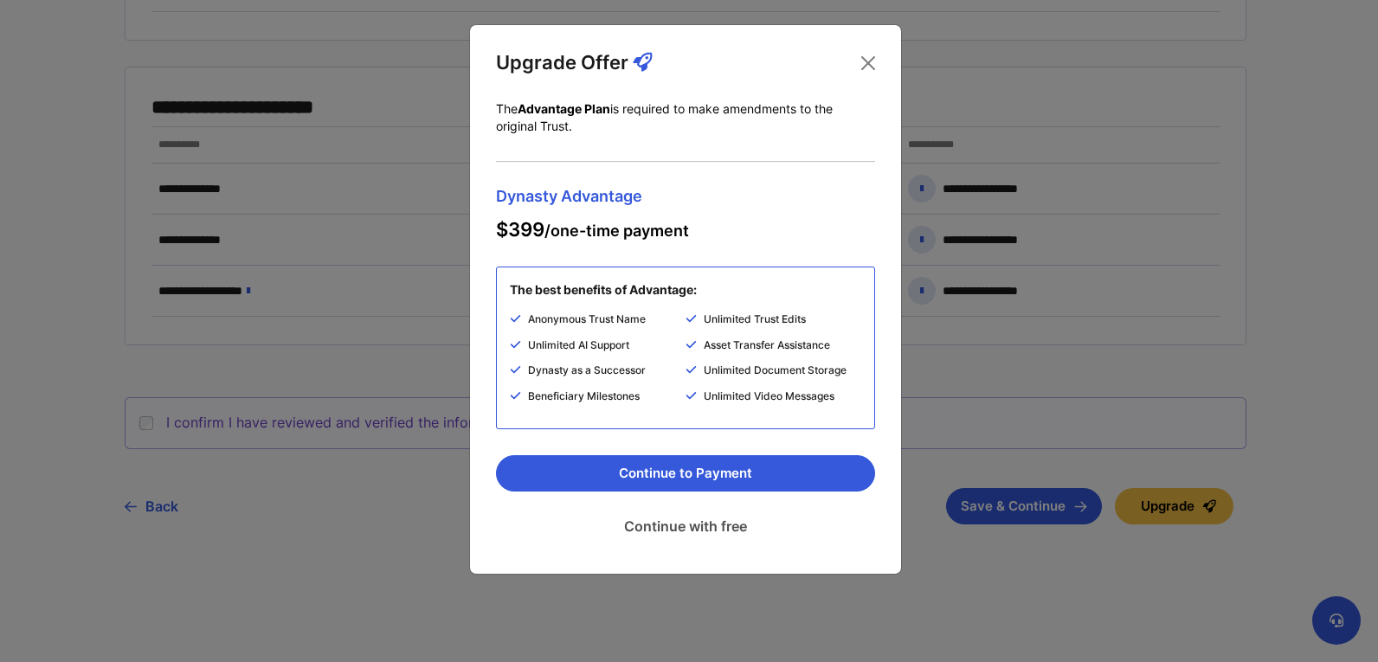
click at [729, 527] on link "Continue with free" at bounding box center [685, 526] width 379 height 43
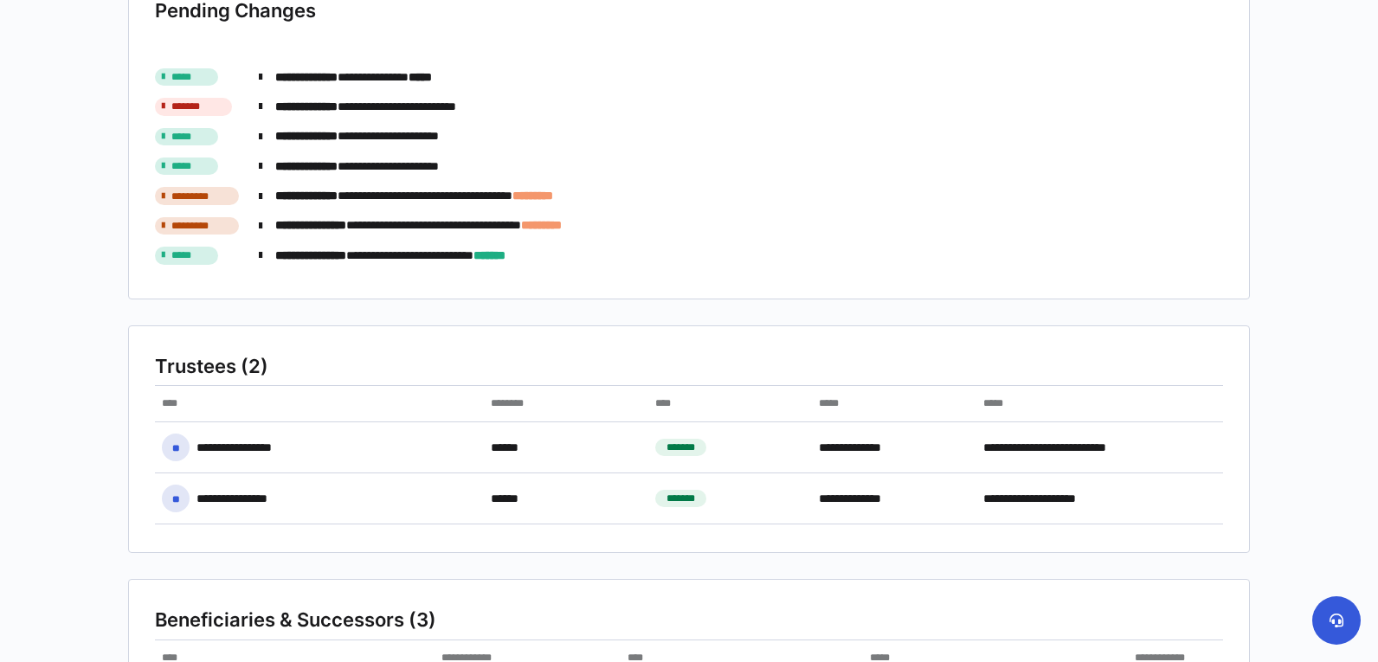
scroll to position [0, 0]
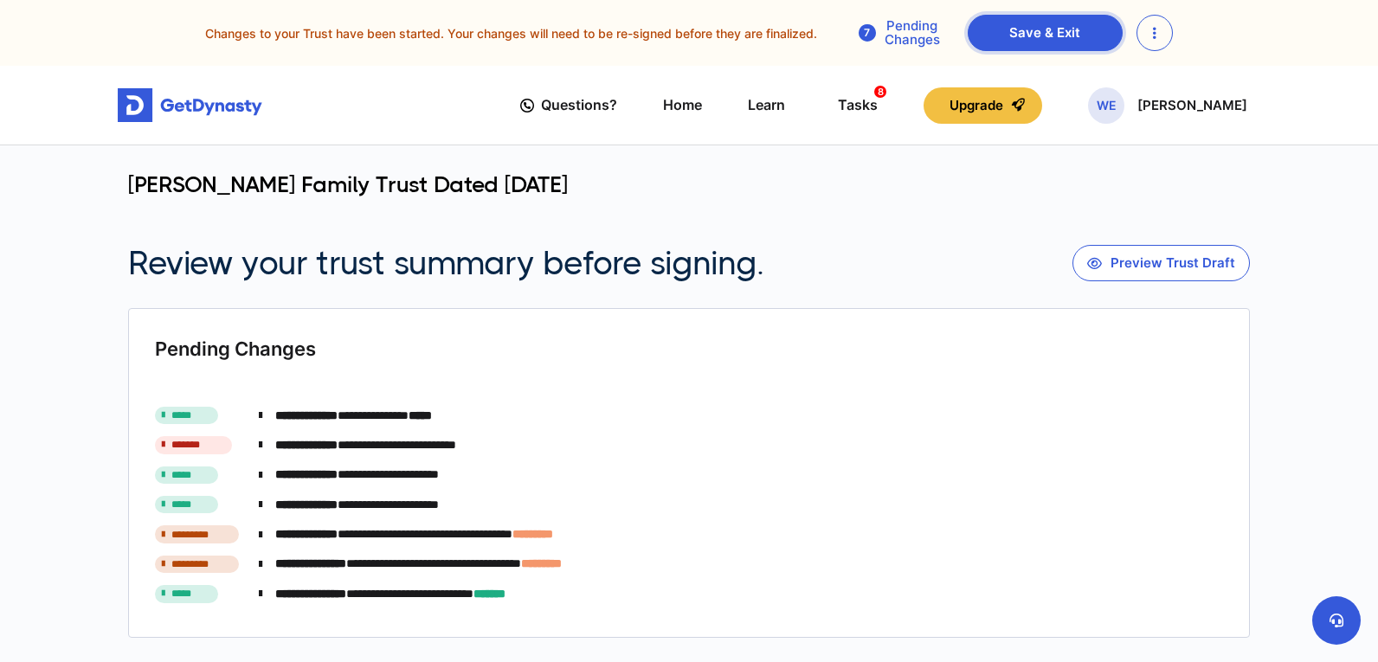
click at [995, 29] on link "Save & Exit" at bounding box center [1045, 33] width 155 height 36
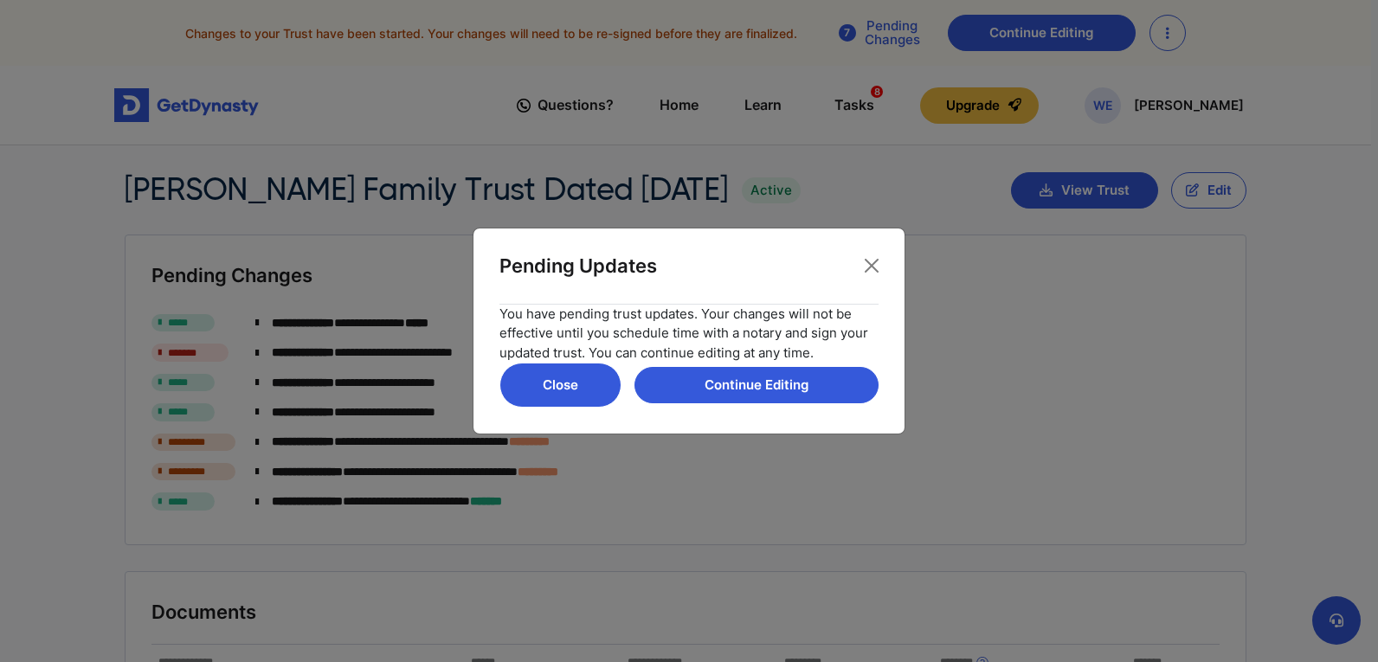
click at [583, 401] on button "Close" at bounding box center [561, 385] width 122 height 45
